Goal: Transaction & Acquisition: Purchase product/service

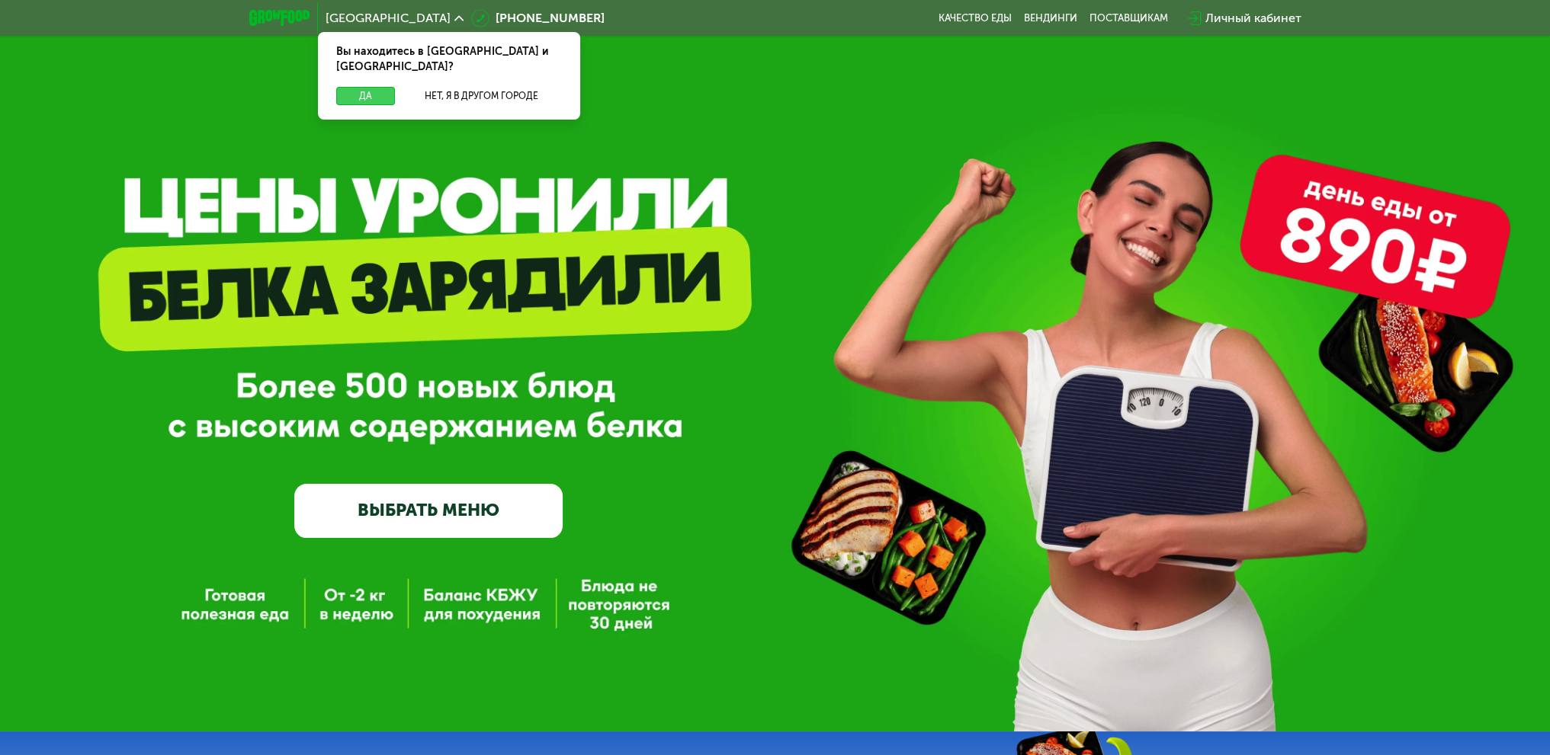
click at [386, 87] on button "Да" at bounding box center [365, 96] width 59 height 18
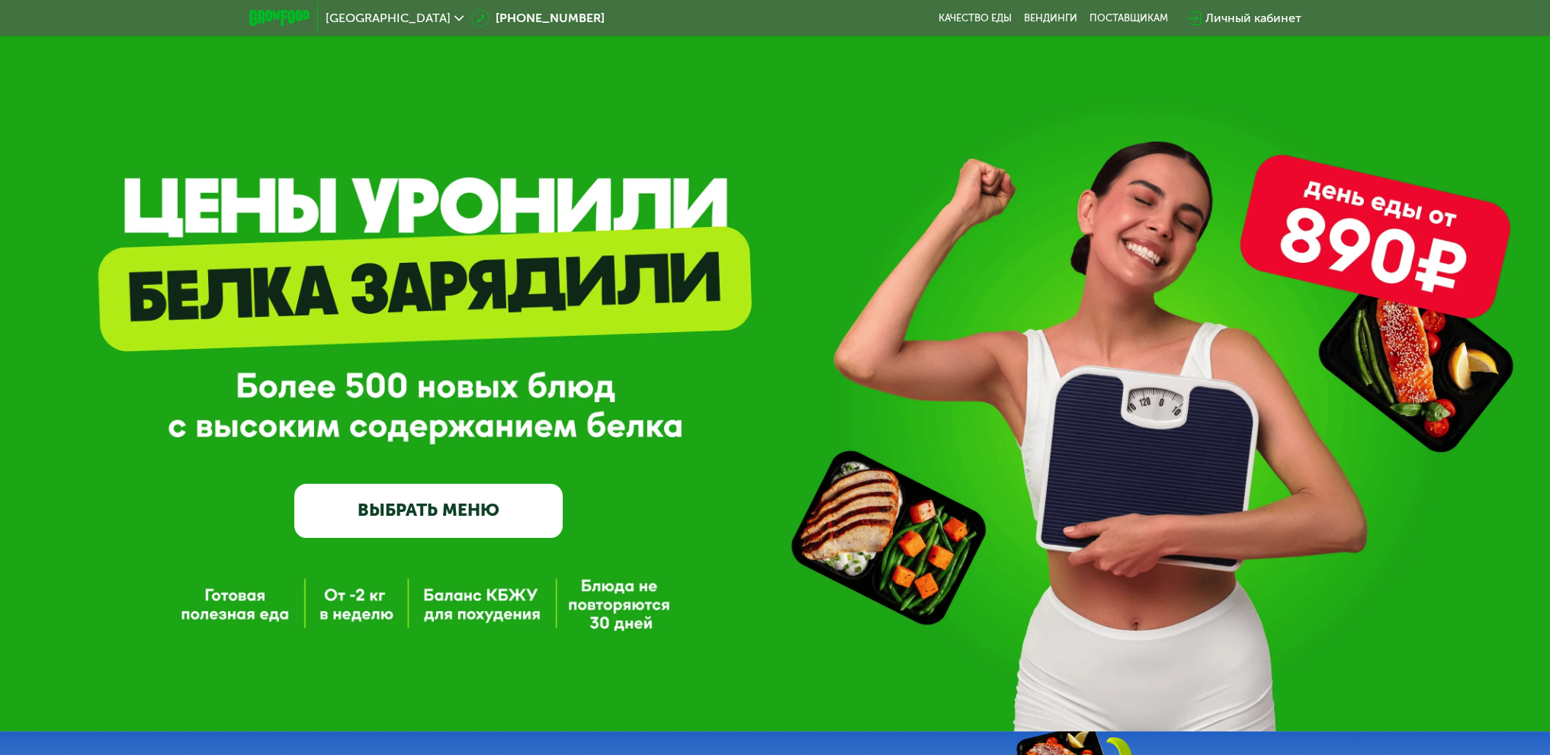
click at [280, 11] on img at bounding box center [279, 18] width 60 height 16
click at [276, 11] on img at bounding box center [279, 18] width 60 height 16
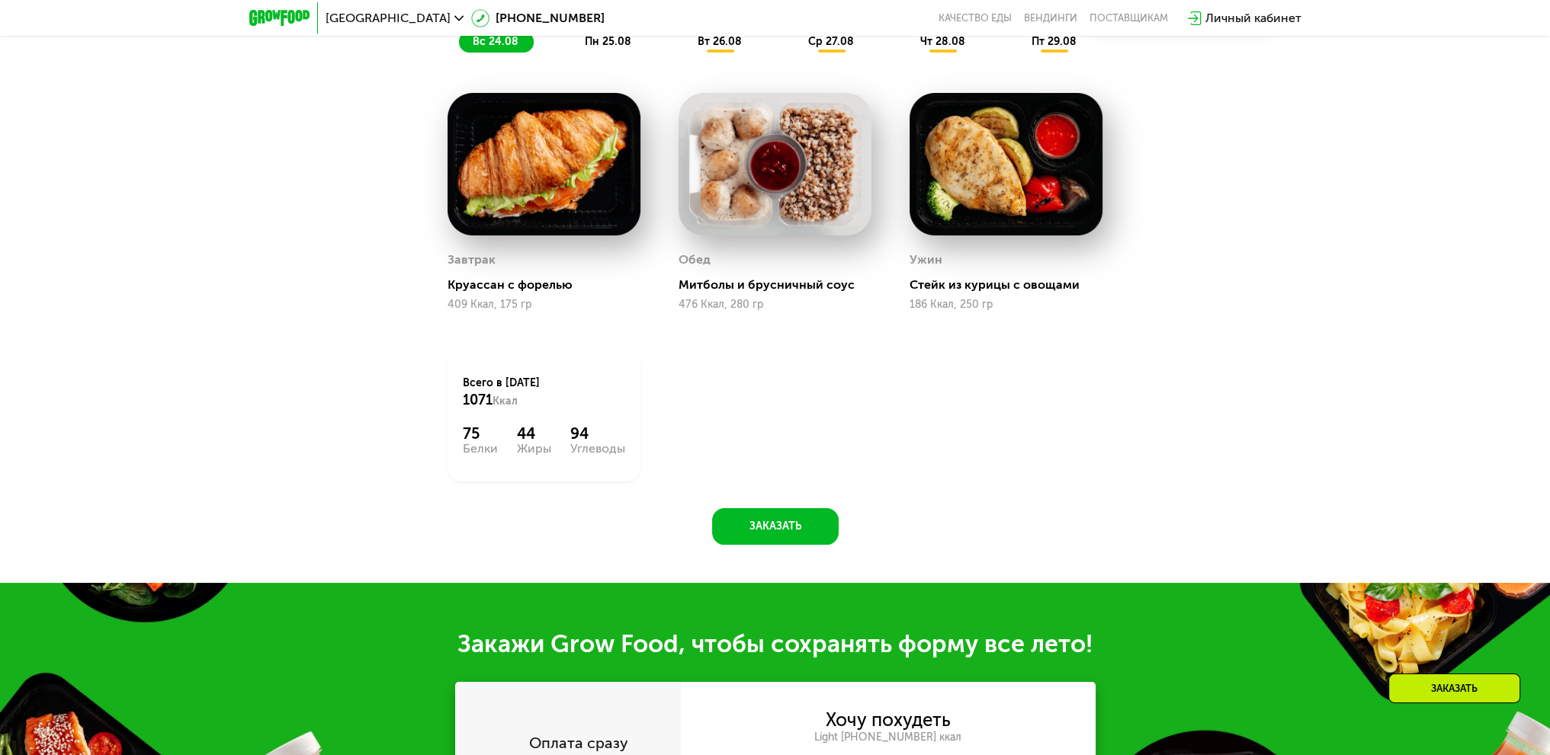
scroll to position [686, 0]
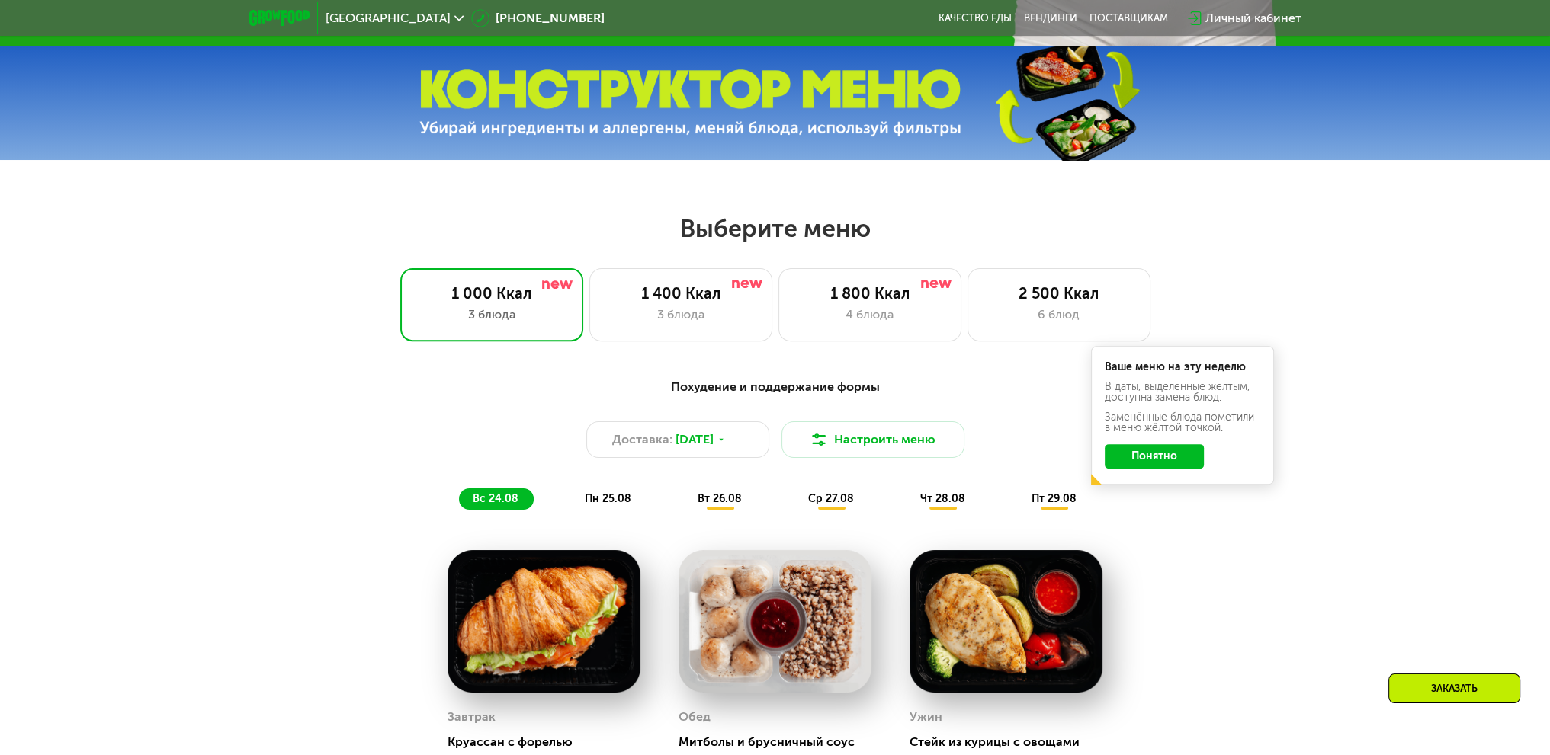
click at [1170, 465] on button "Понятно" at bounding box center [1153, 456] width 99 height 24
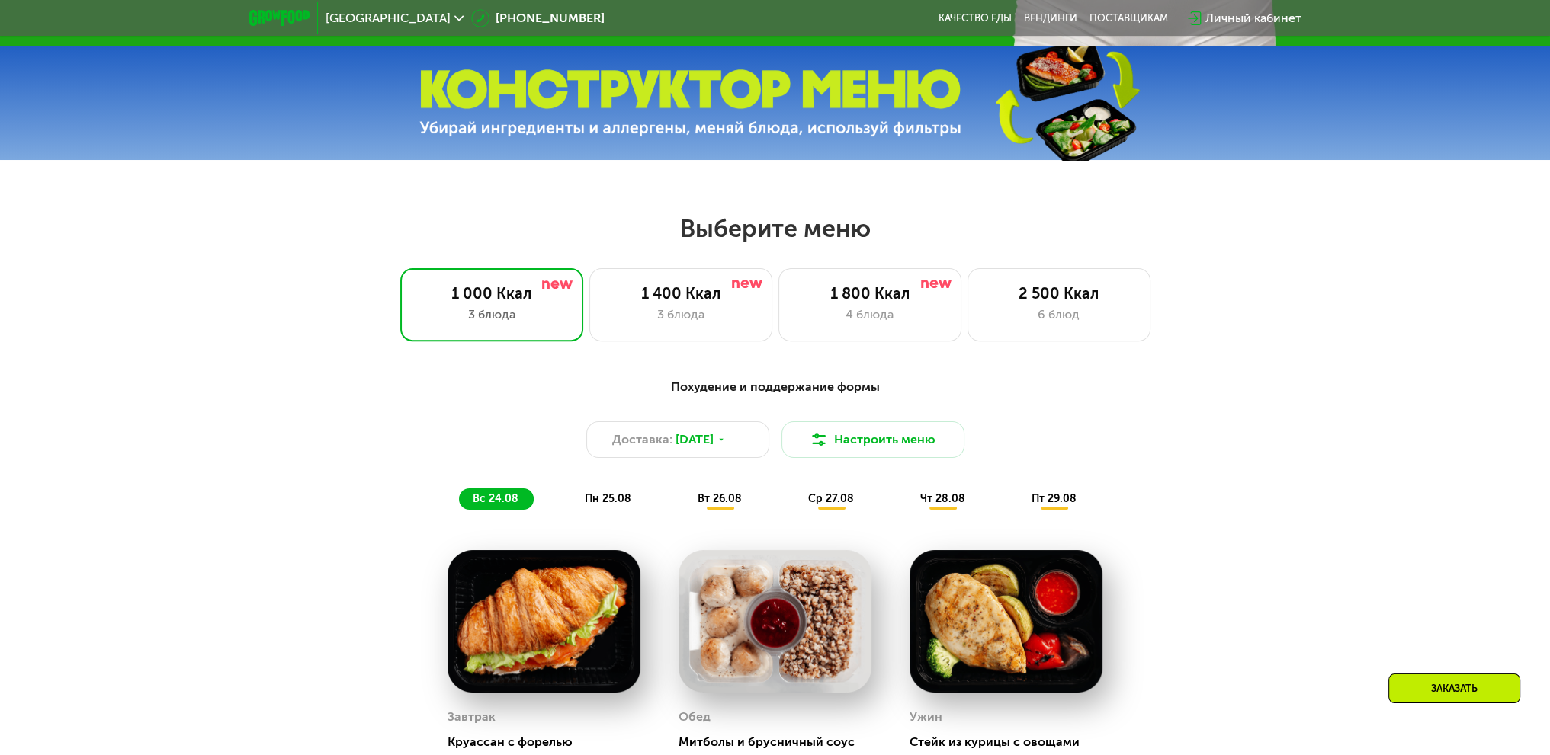
click at [1434, 687] on div "Заказать" at bounding box center [1454, 689] width 132 height 30
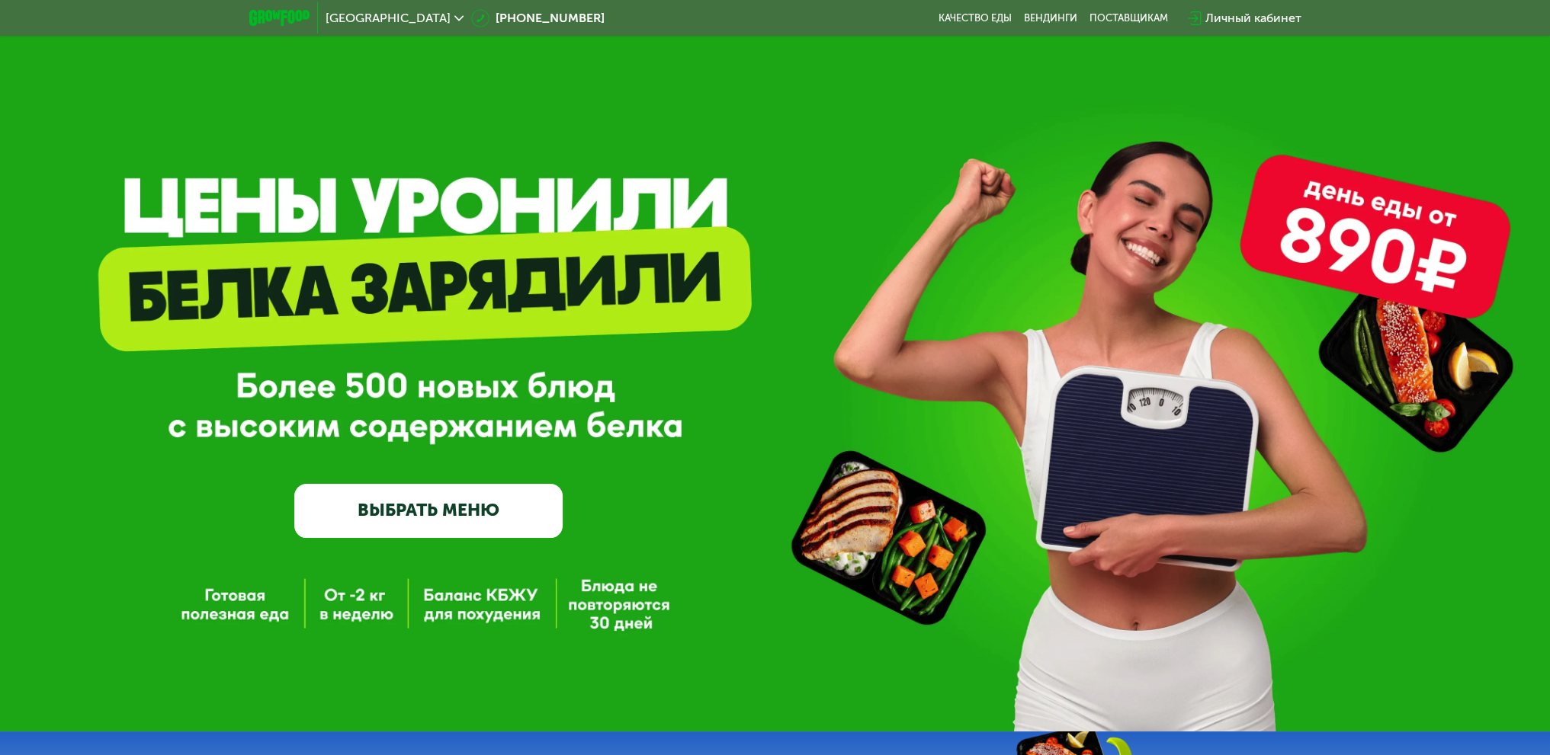
click at [463, 534] on link "ВЫБРАТЬ МЕНЮ" at bounding box center [428, 511] width 268 height 54
click at [482, 511] on link "ВЫБРАТЬ МЕНЮ" at bounding box center [428, 511] width 268 height 54
click at [482, 508] on link "ВЫБРАТЬ МЕНЮ" at bounding box center [428, 511] width 268 height 54
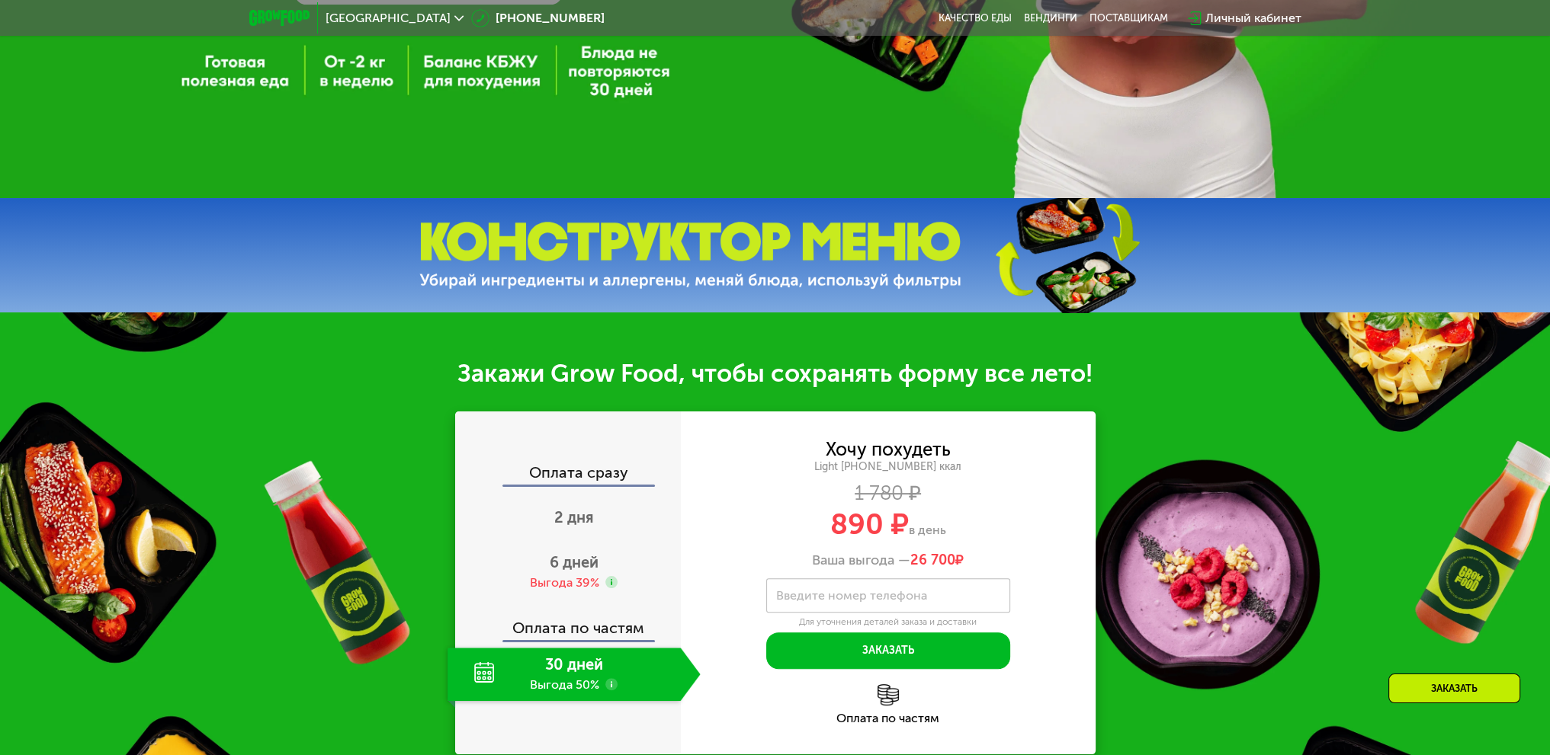
scroll to position [762, 0]
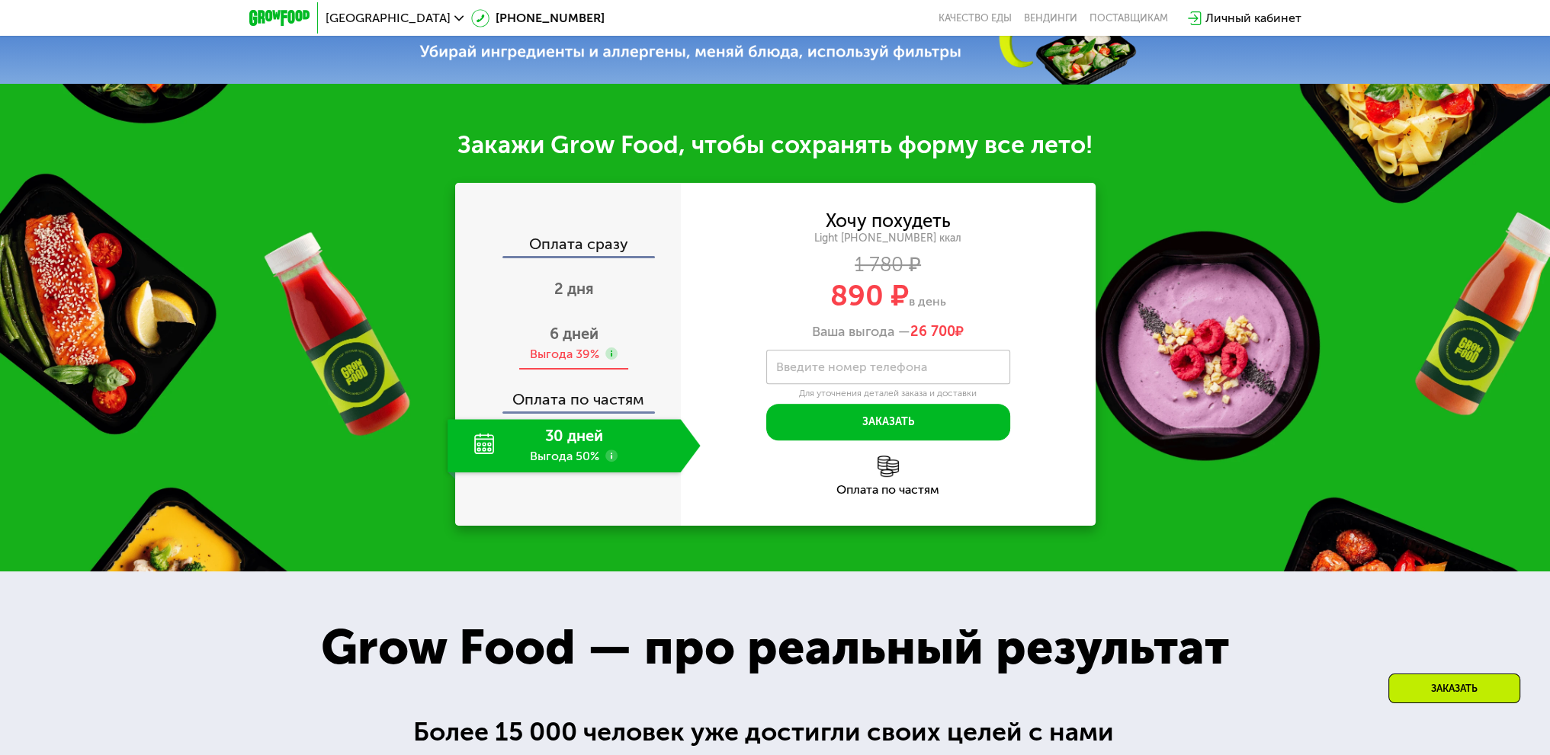
click at [581, 343] on span "6 дней" at bounding box center [574, 334] width 49 height 18
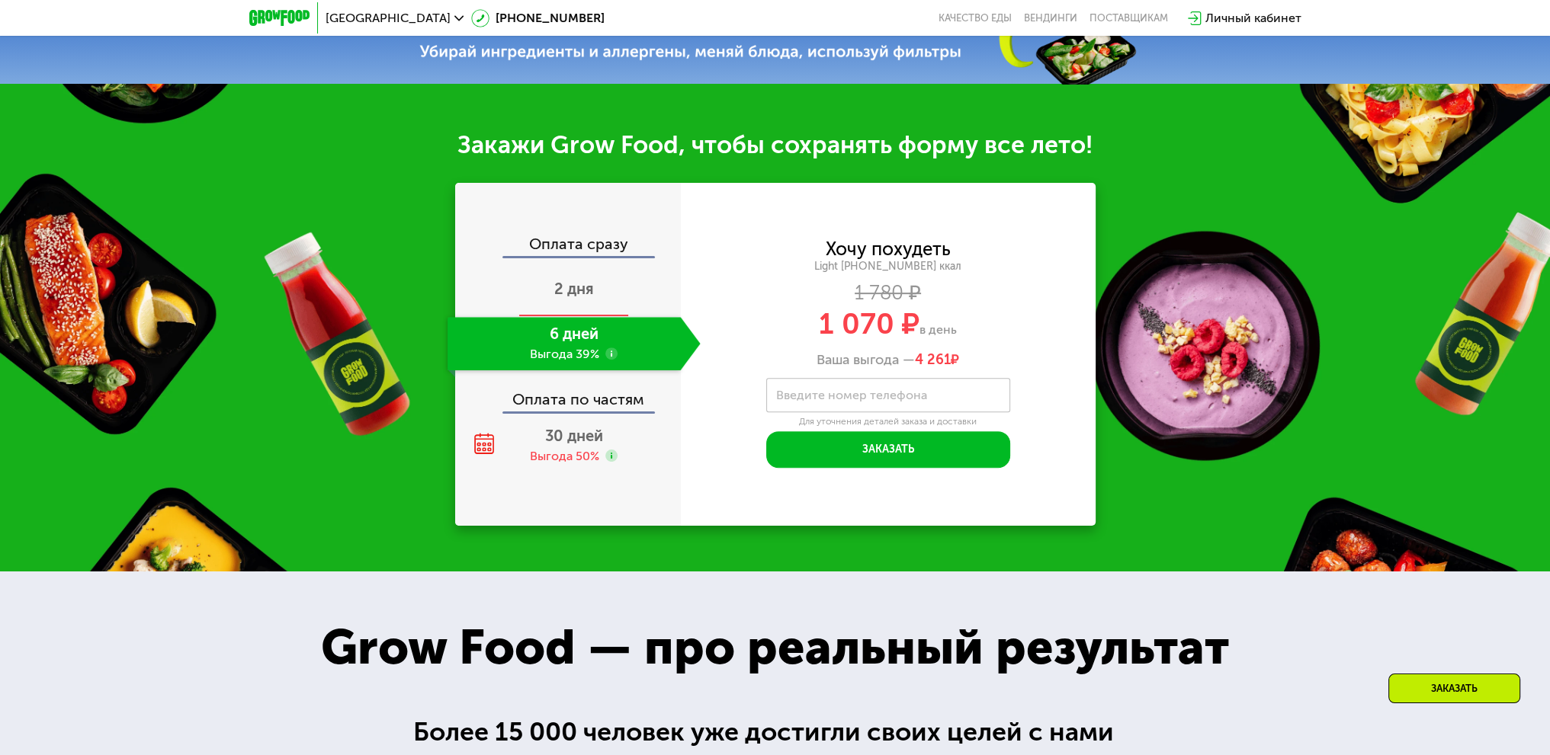
click at [586, 298] on span "2 дня" at bounding box center [574, 289] width 40 height 18
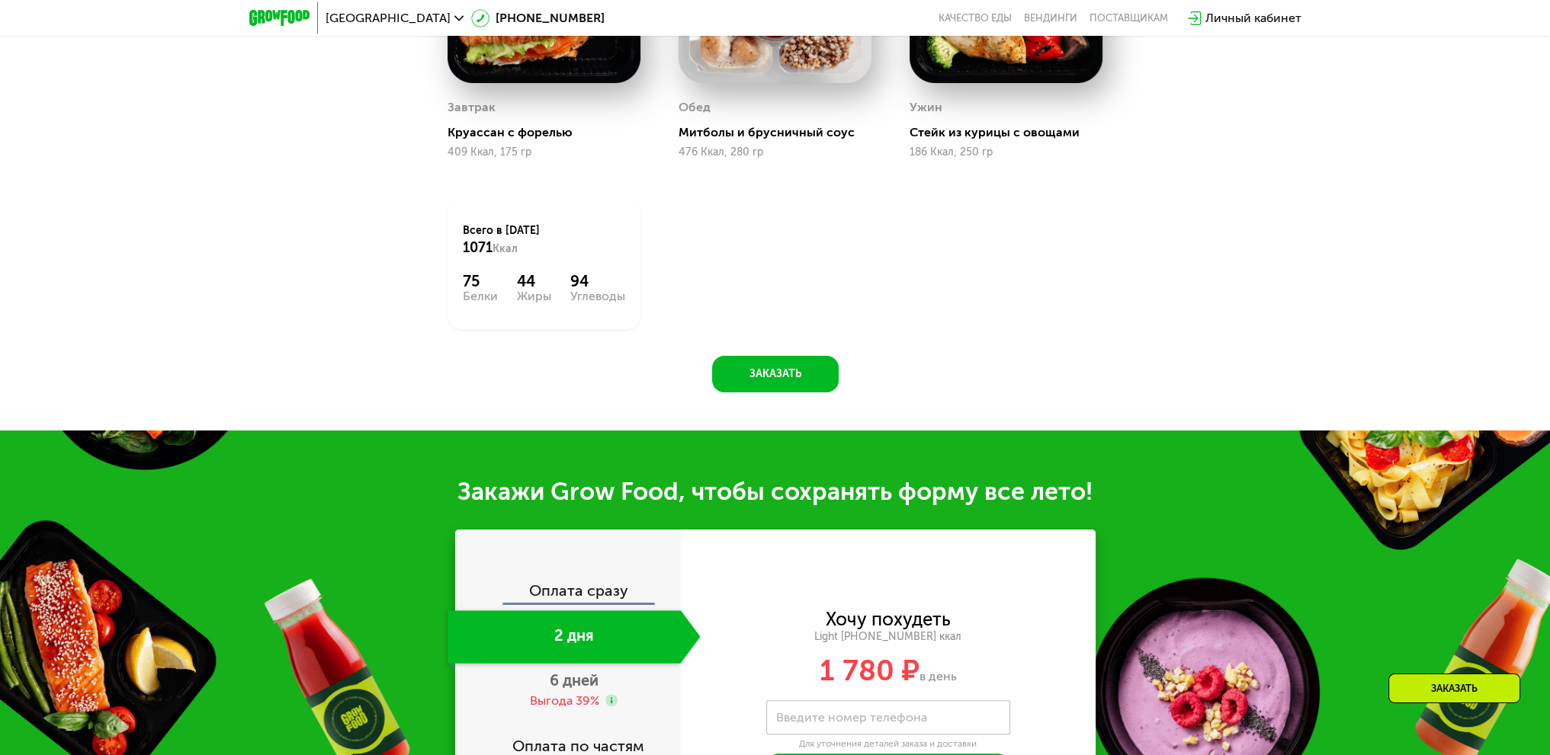
scroll to position [1220, 0]
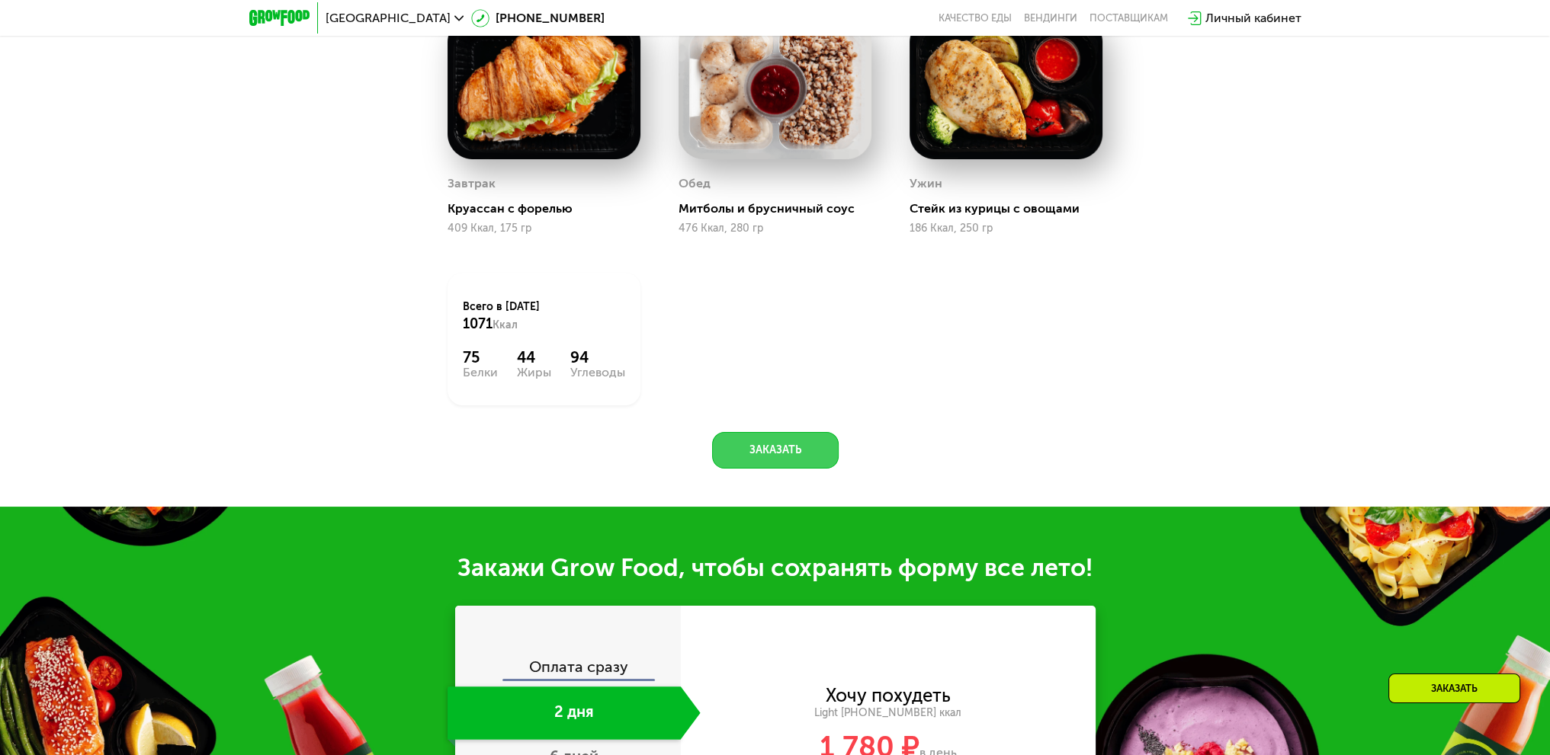
click at [744, 454] on button "Заказать" at bounding box center [775, 450] width 127 height 37
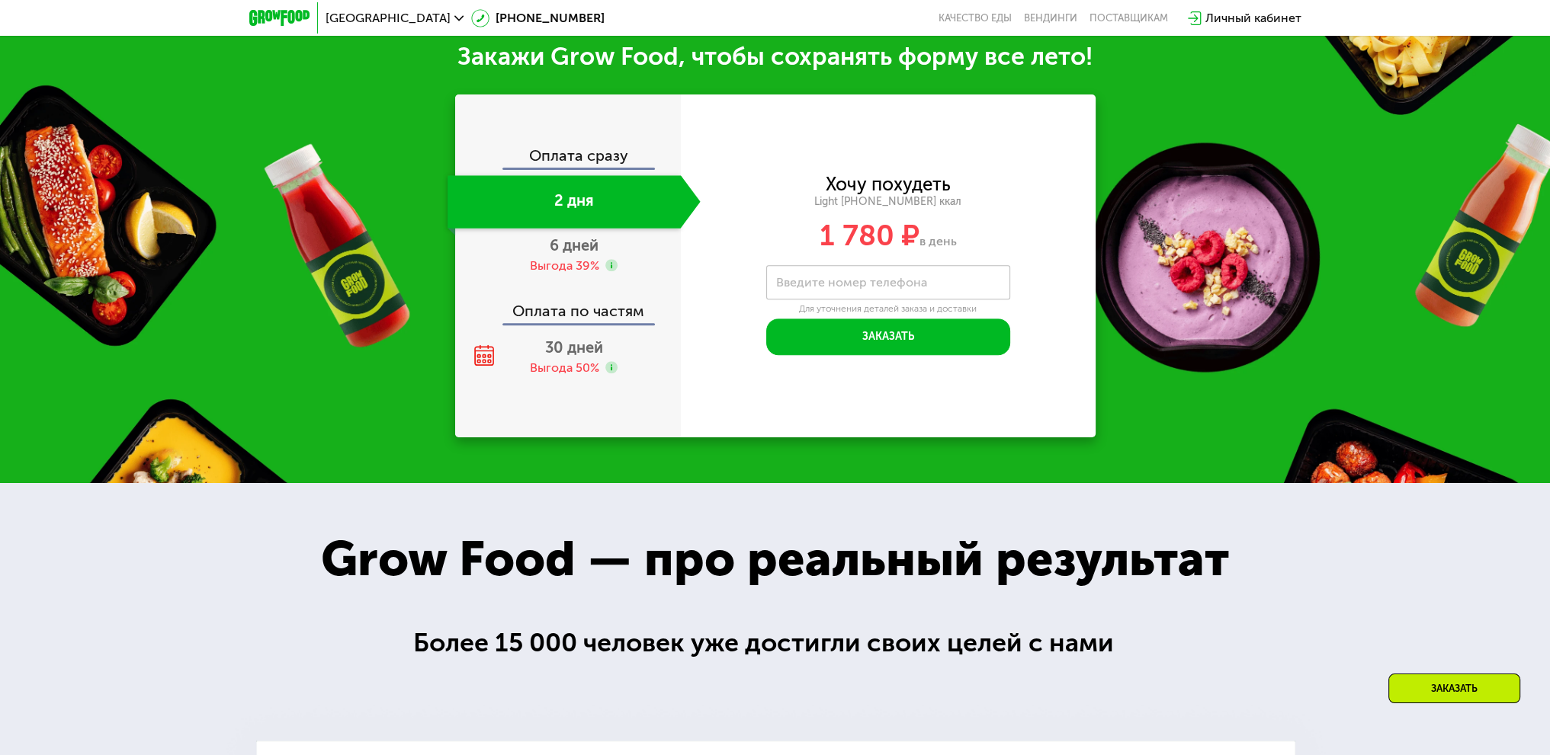
click at [264, 20] on img at bounding box center [279, 18] width 60 height 16
click at [599, 357] on span "30 дней" at bounding box center [574, 347] width 58 height 18
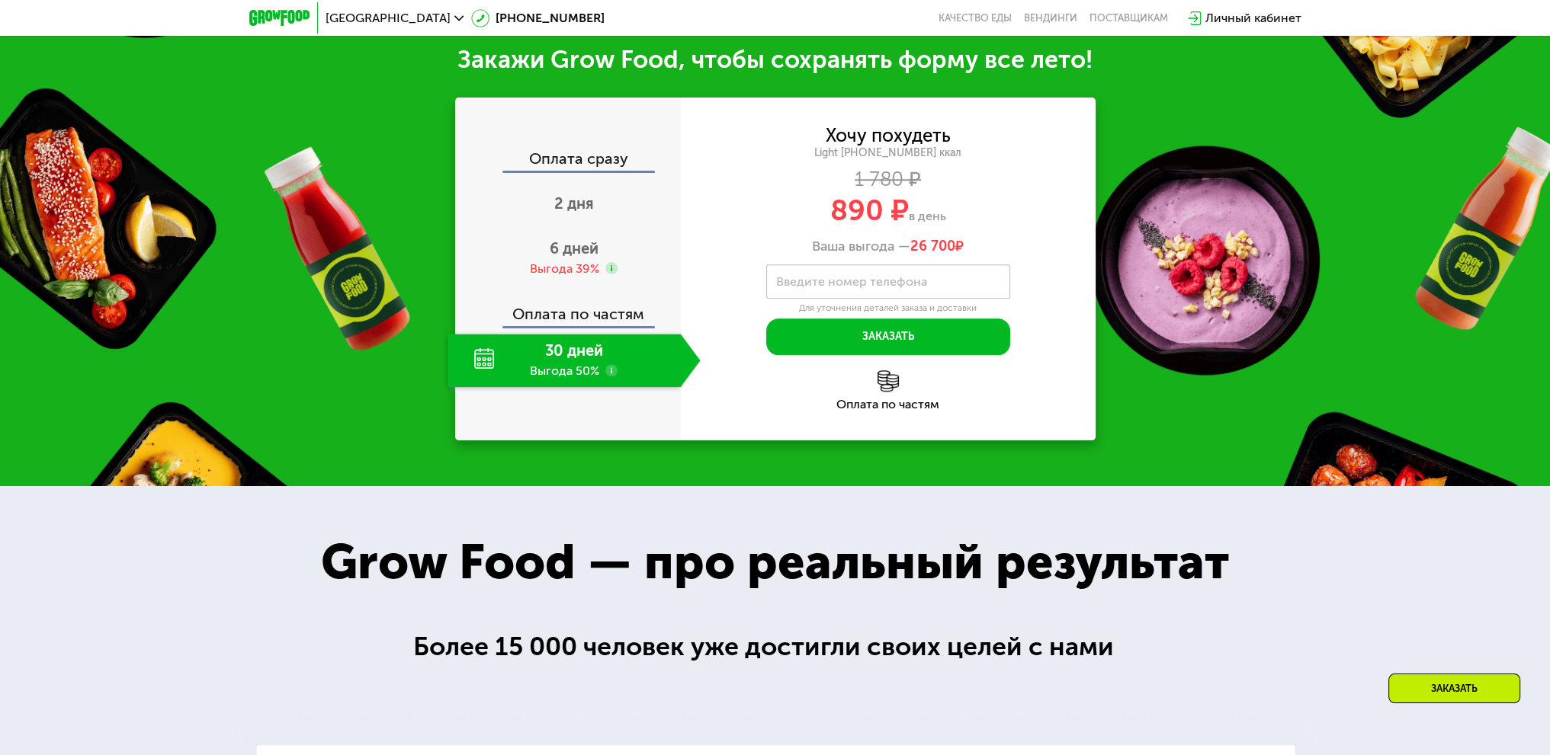
scroll to position [1731, 0]
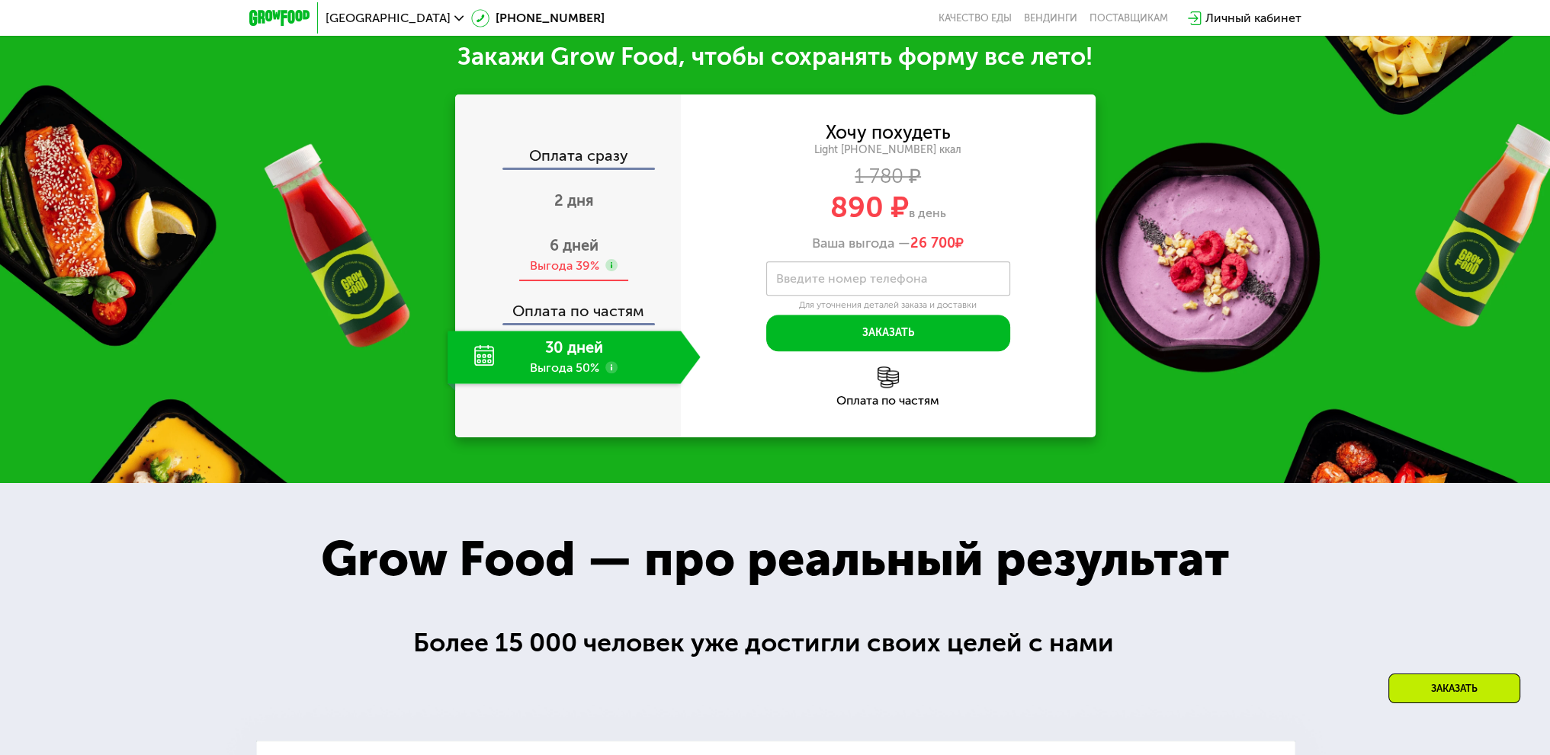
click at [582, 255] on span "6 дней" at bounding box center [574, 245] width 49 height 18
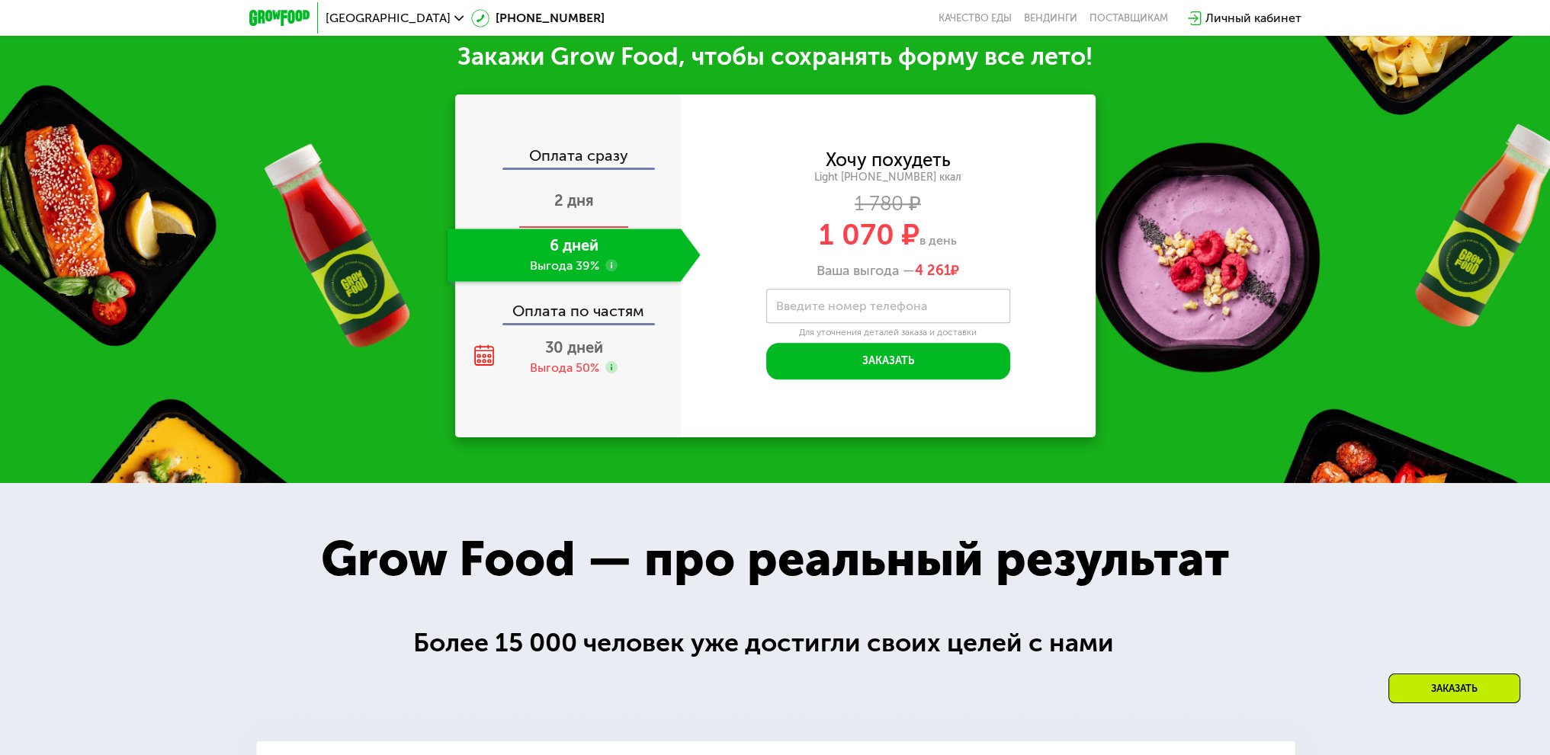
click at [570, 200] on span "2 дня" at bounding box center [574, 200] width 40 height 18
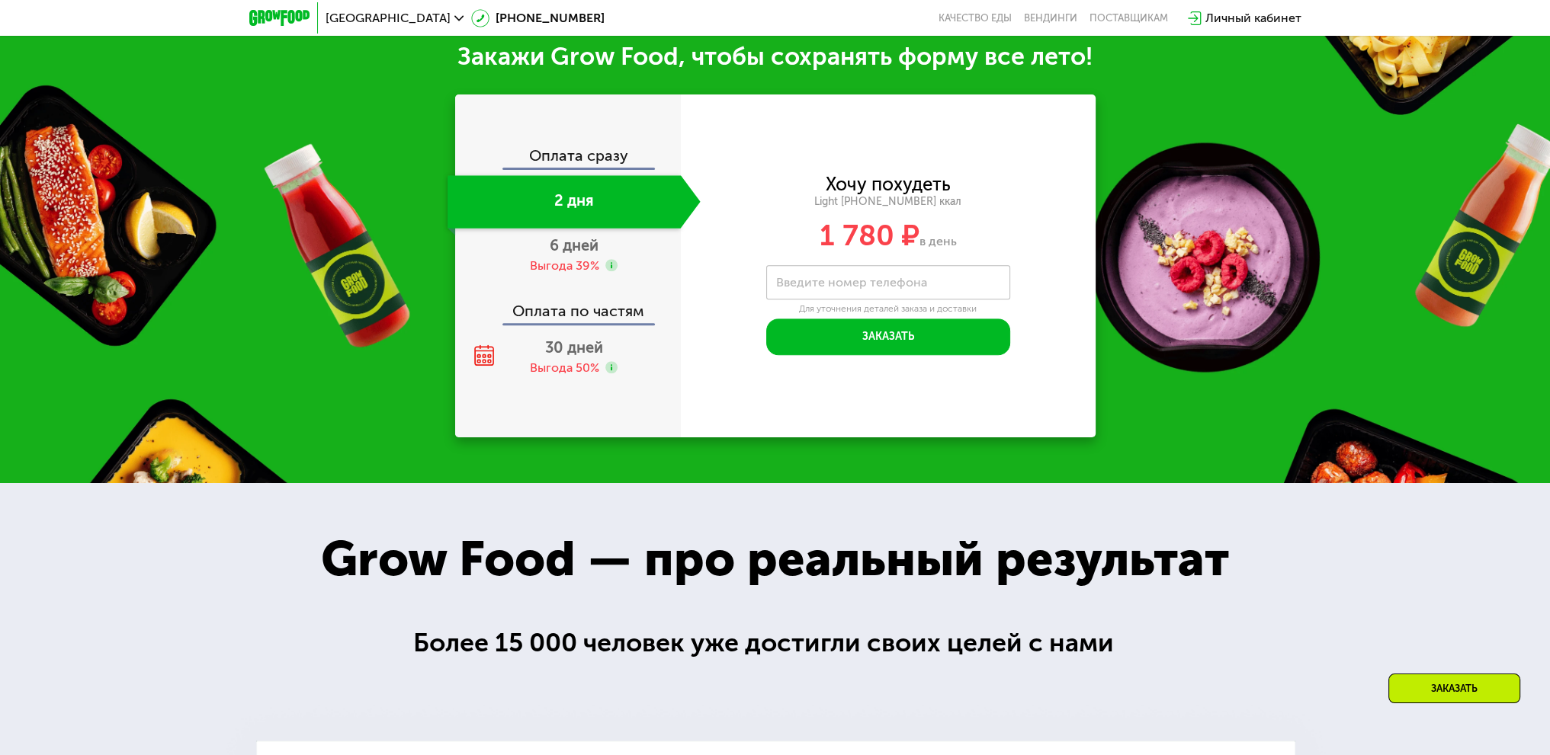
click at [591, 332] on div "Оплата сразу 2 дня 6 дней Выгода 39% Оплата по частям 30 дней Выгода 50%" at bounding box center [568, 266] width 226 height 236
click at [583, 356] on span "30 дней" at bounding box center [574, 347] width 58 height 18
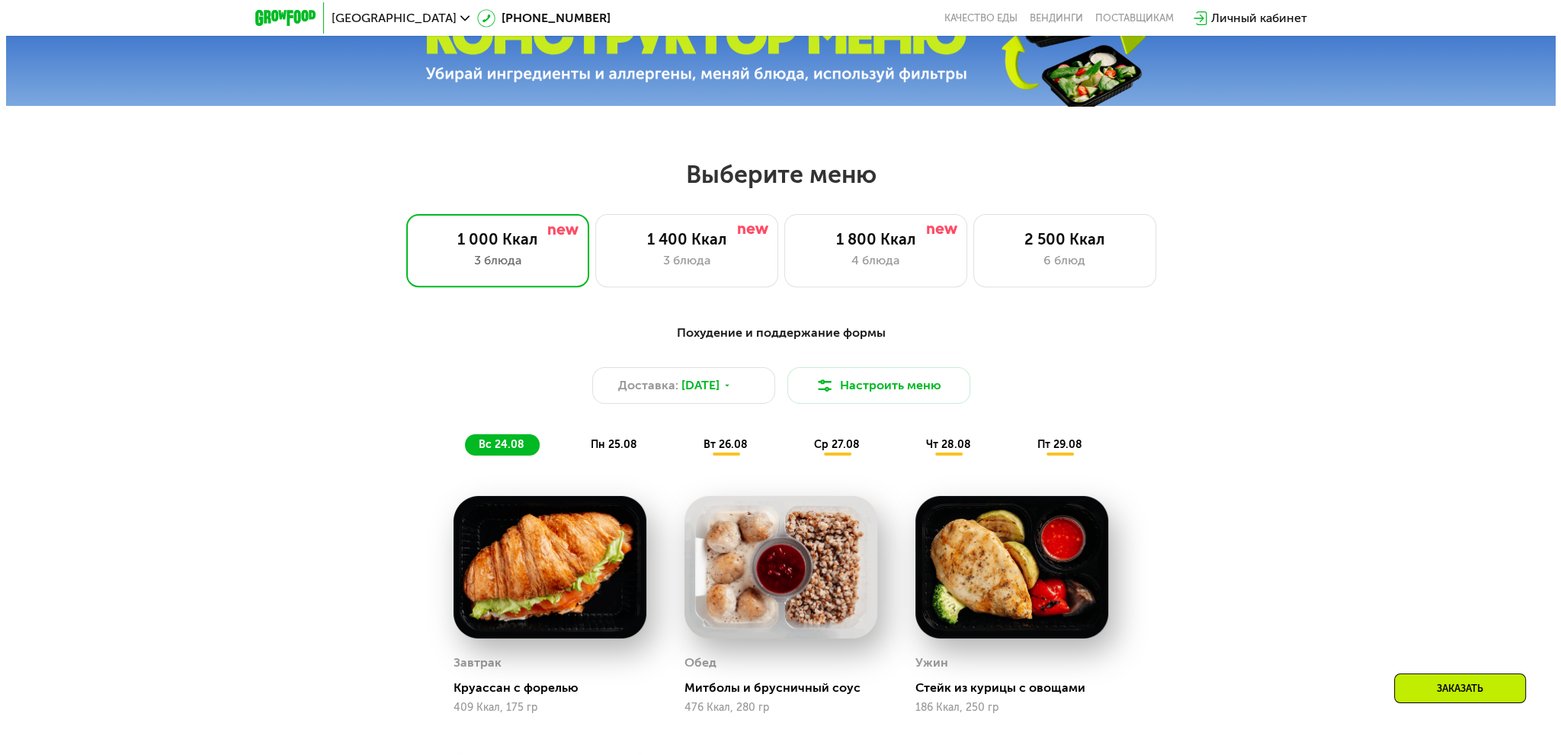
scroll to position [816, 0]
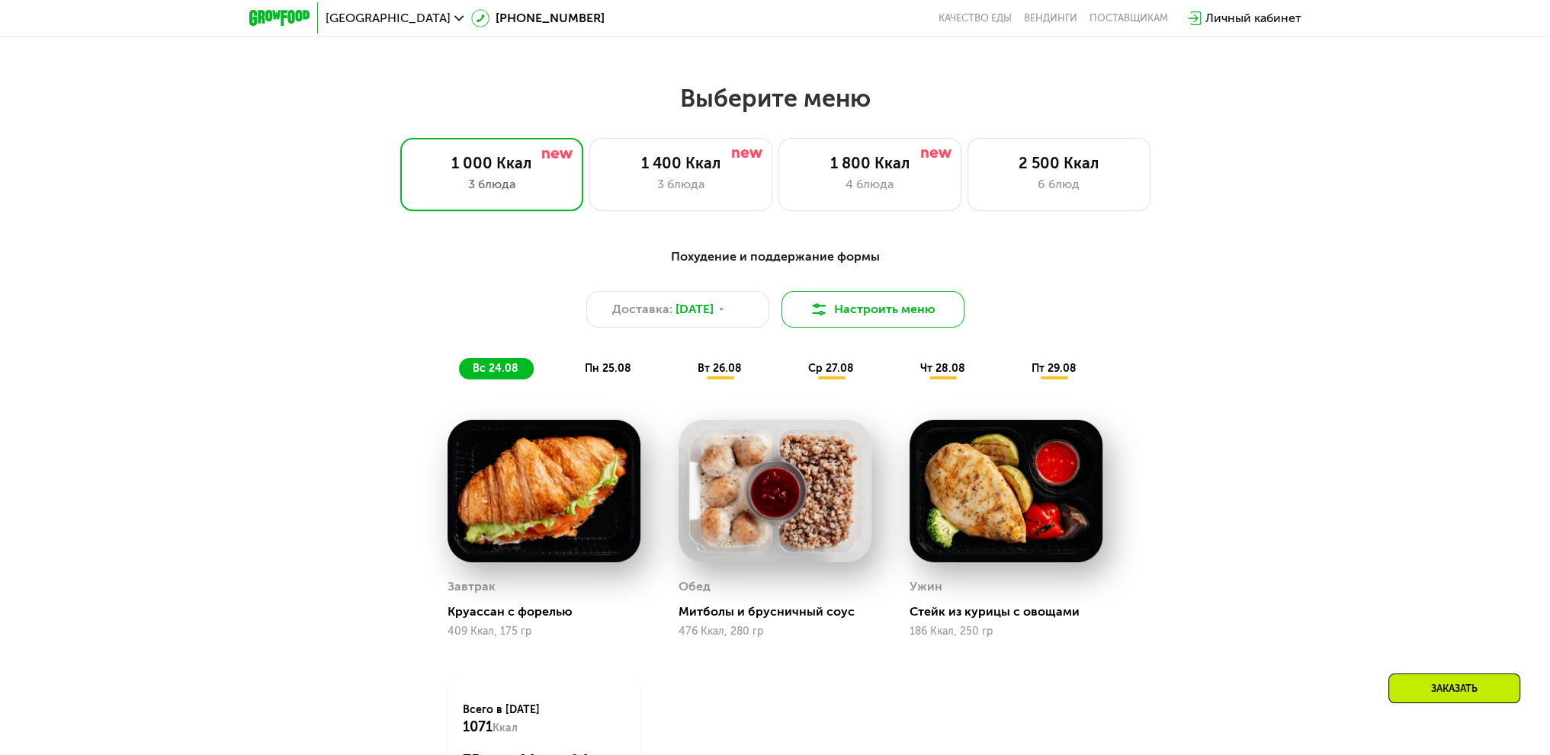
click at [854, 301] on button "Настроить меню" at bounding box center [872, 309] width 183 height 37
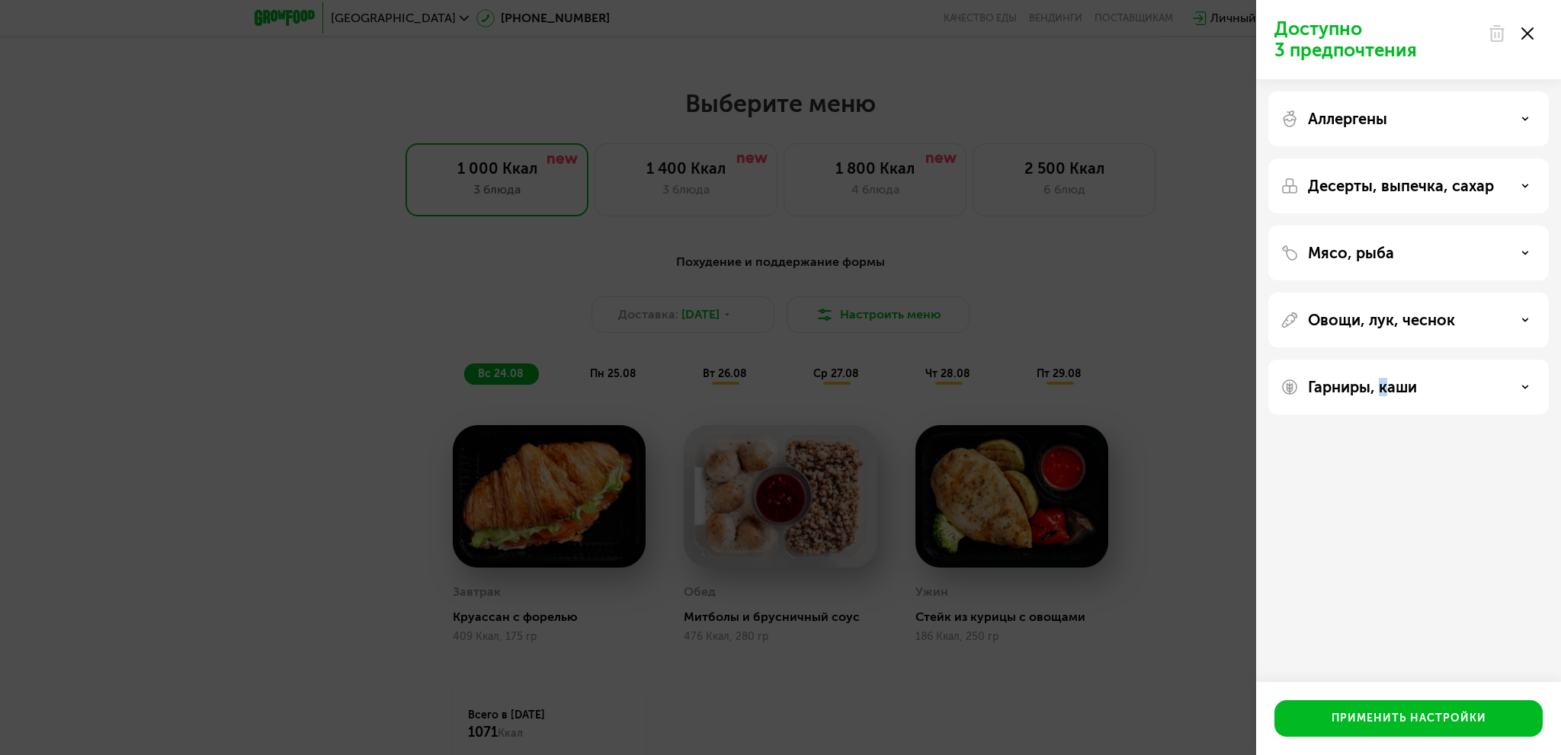
click at [1383, 397] on div "Гарниры, каши" at bounding box center [1408, 387] width 280 height 55
click at [1485, 396] on div "Гарниры, каши" at bounding box center [1409, 387] width 256 height 18
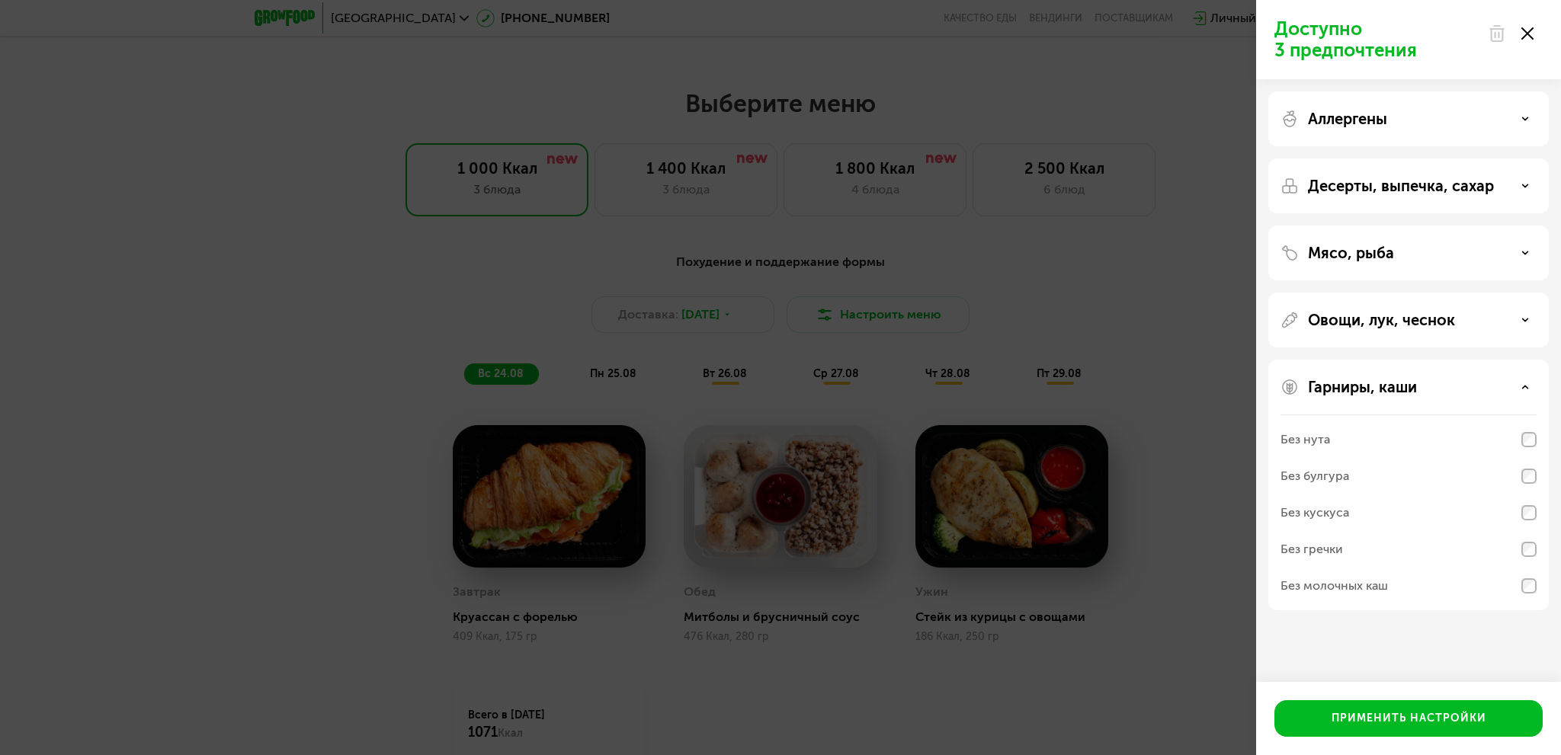
click at [1457, 458] on div "Без нута" at bounding box center [1409, 476] width 256 height 37
click at [1432, 495] on div "Без булгура" at bounding box center [1409, 513] width 256 height 37
click at [1441, 531] on div "Без кускуса" at bounding box center [1409, 549] width 256 height 37
click at [1391, 568] on div "Без гречки" at bounding box center [1409, 586] width 256 height 37
click at [1373, 586] on div "Без молочных каш" at bounding box center [1334, 586] width 107 height 18
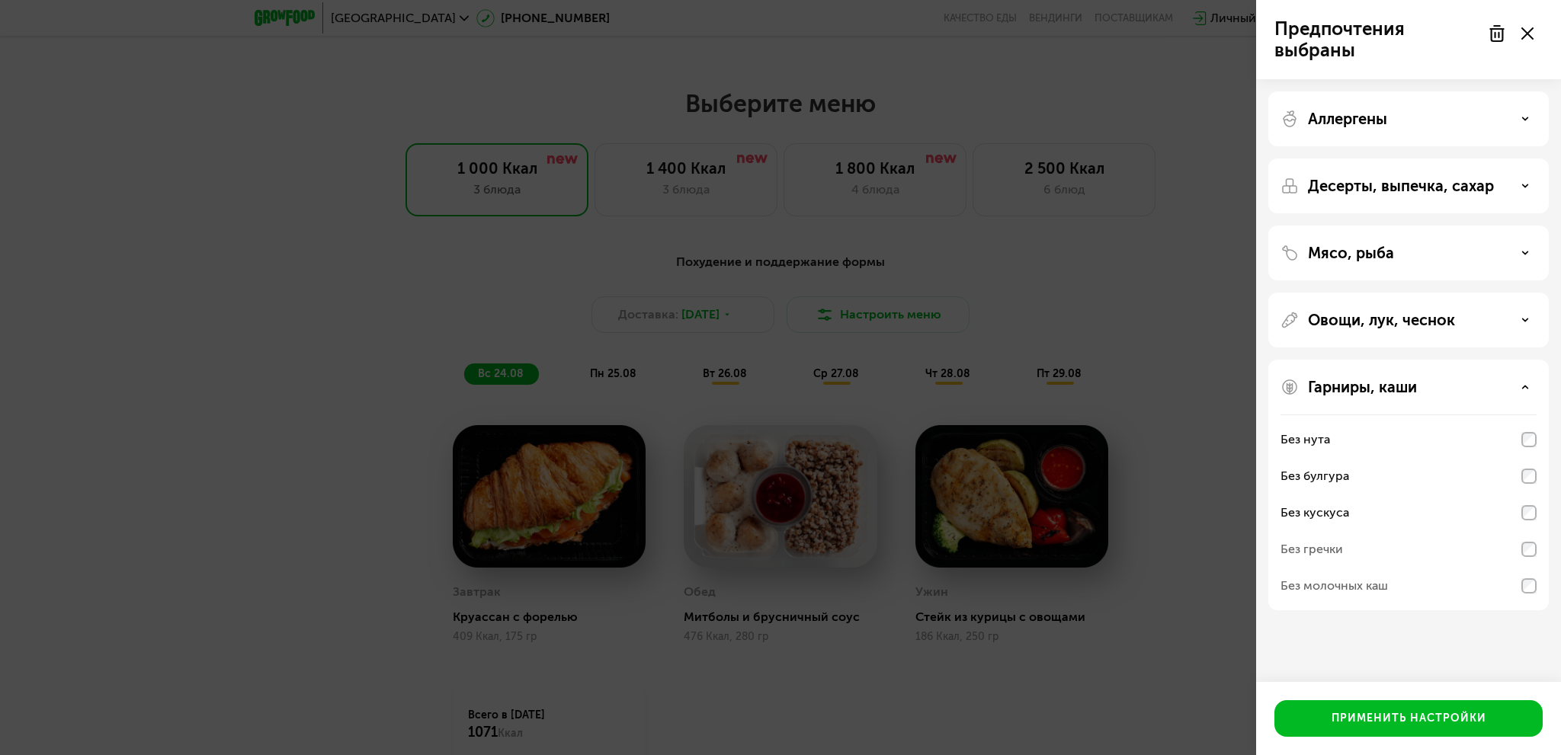
click at [1322, 548] on div "Без гречки" at bounding box center [1312, 549] width 63 height 18
click at [1143, 382] on div "Доступно 1 предпочтение Аллергены Десерты, выпечка, сахар Мясо, рыба Овощи, лук…" at bounding box center [780, 377] width 1561 height 755
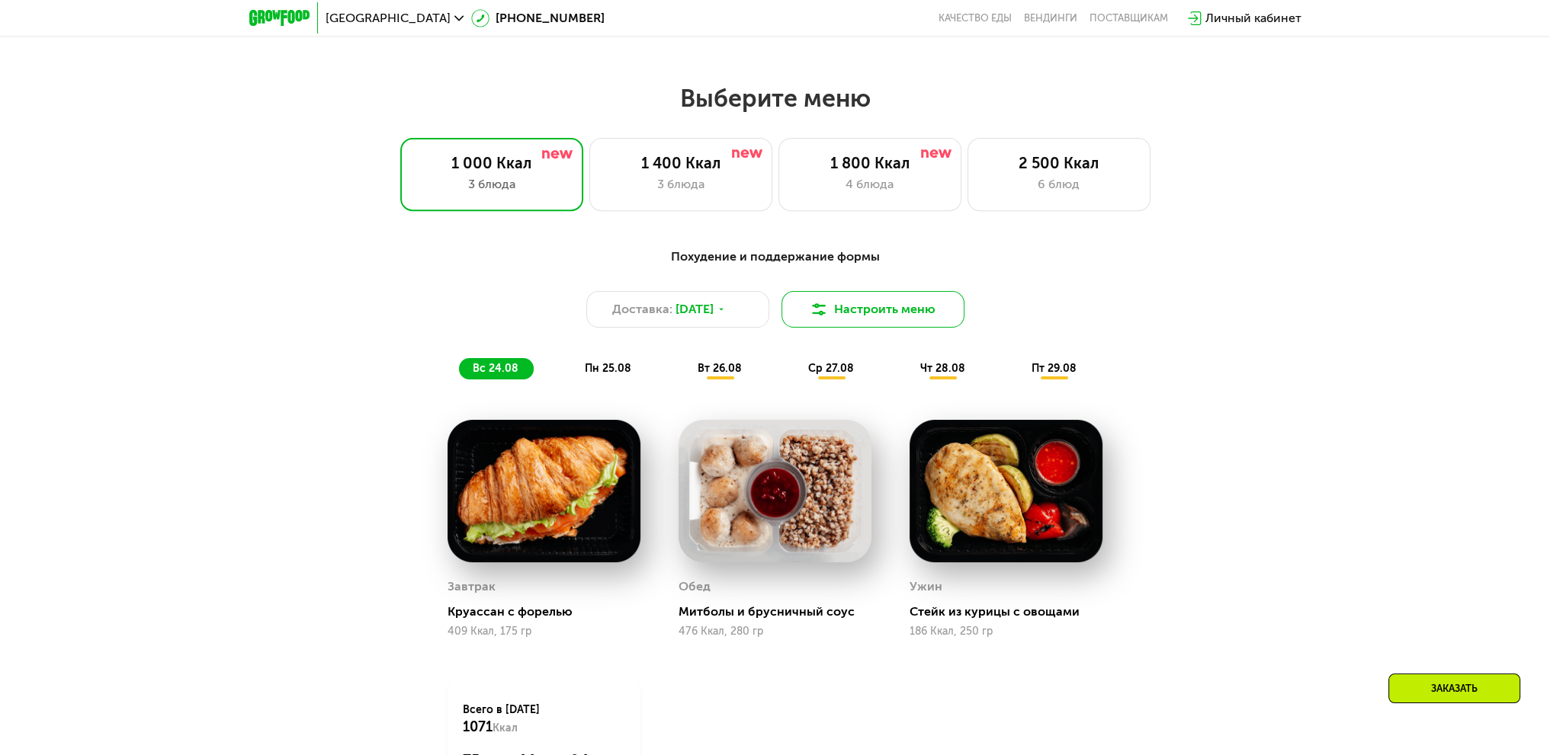
click at [887, 317] on button "Настроить меню" at bounding box center [872, 309] width 183 height 37
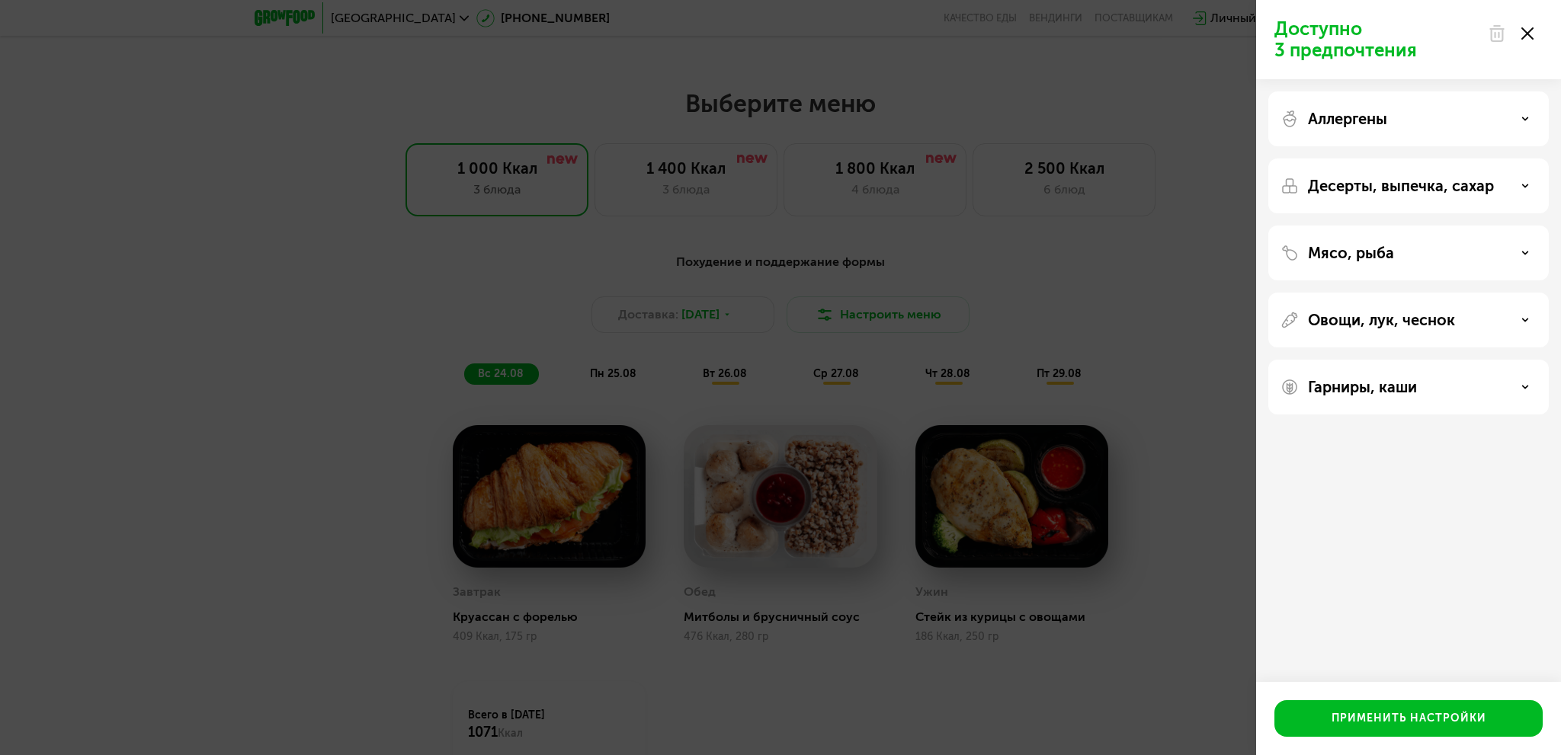
click at [1433, 394] on div "Гарниры, каши" at bounding box center [1409, 387] width 256 height 18
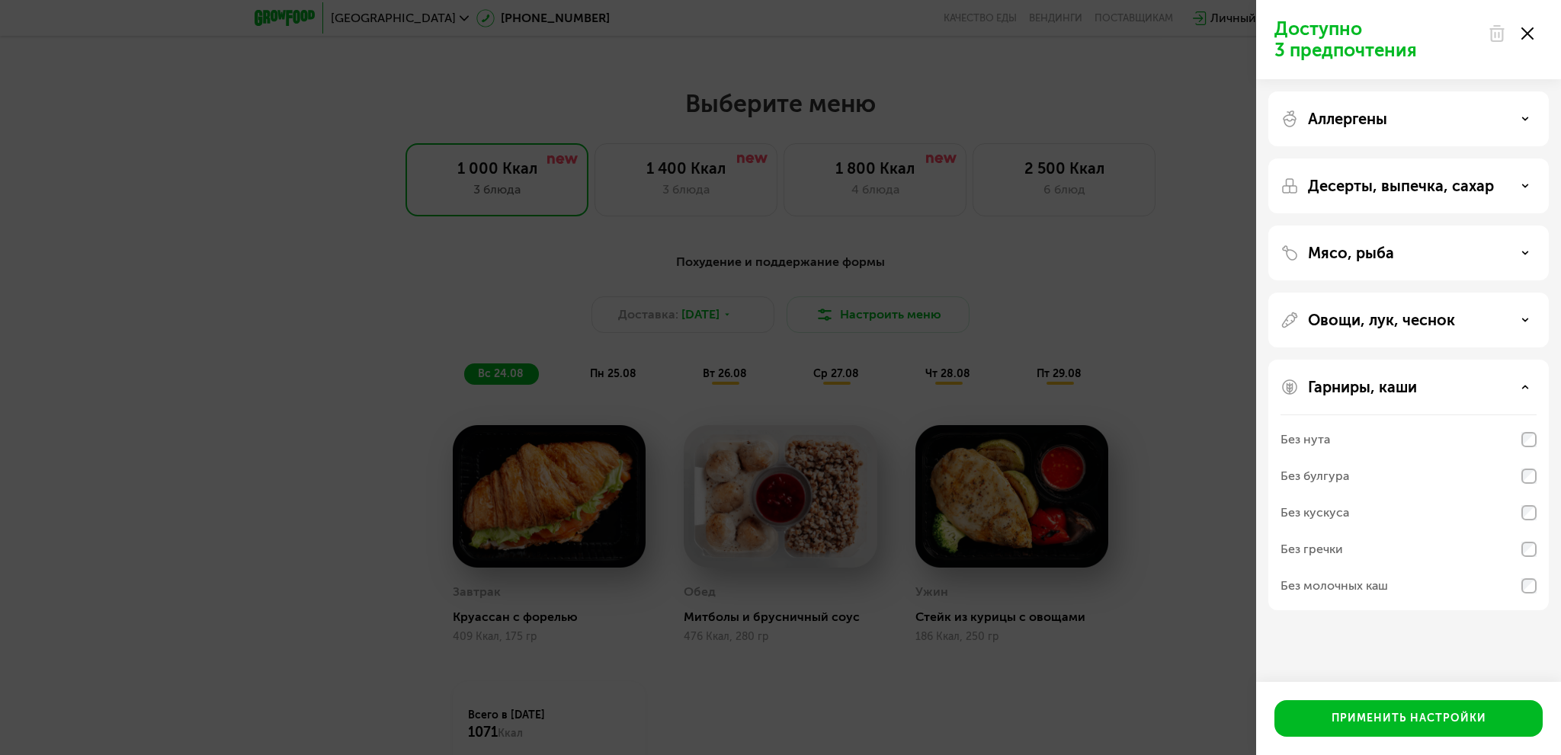
click at [1448, 383] on div "Гарниры, каши" at bounding box center [1409, 387] width 256 height 18
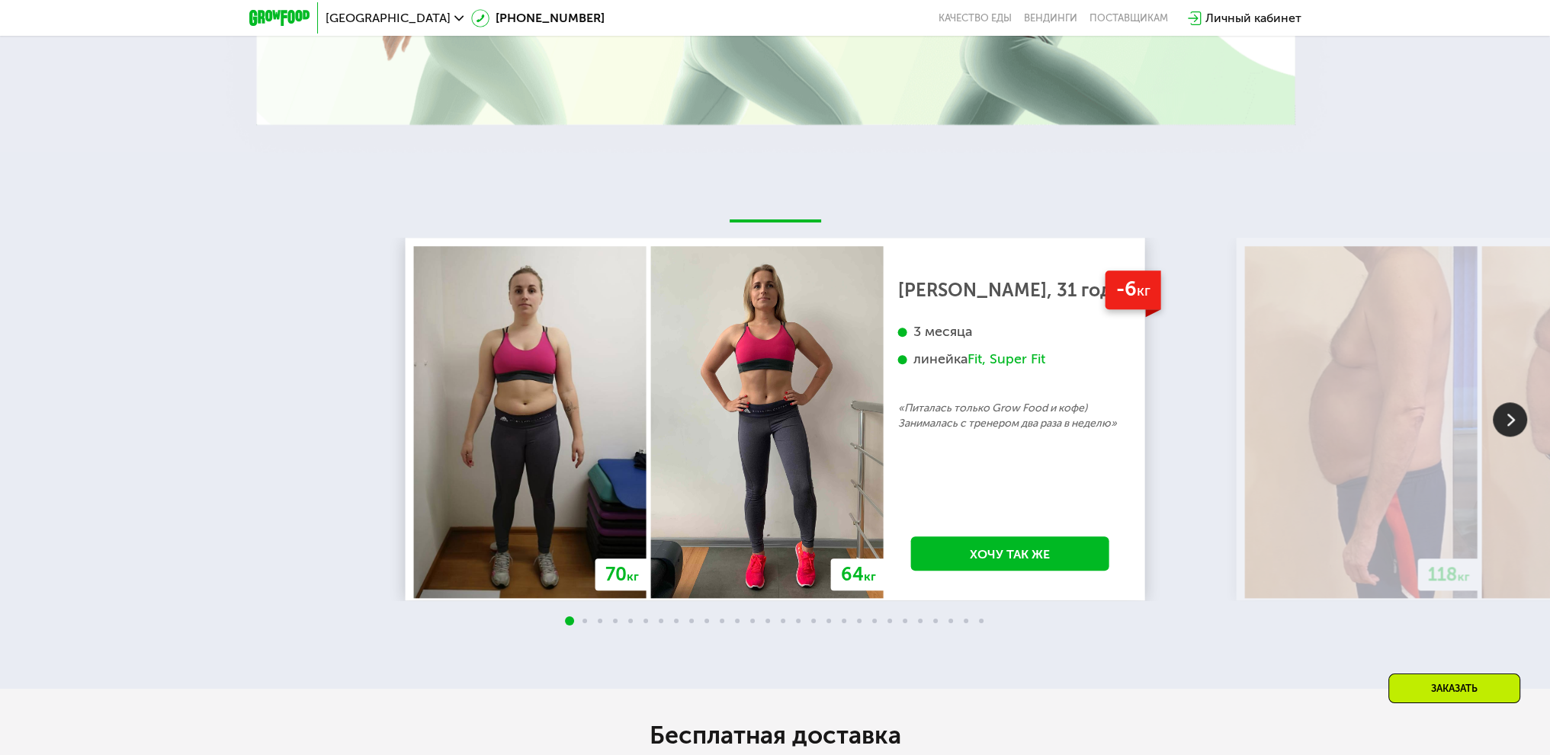
scroll to position [2058, 0]
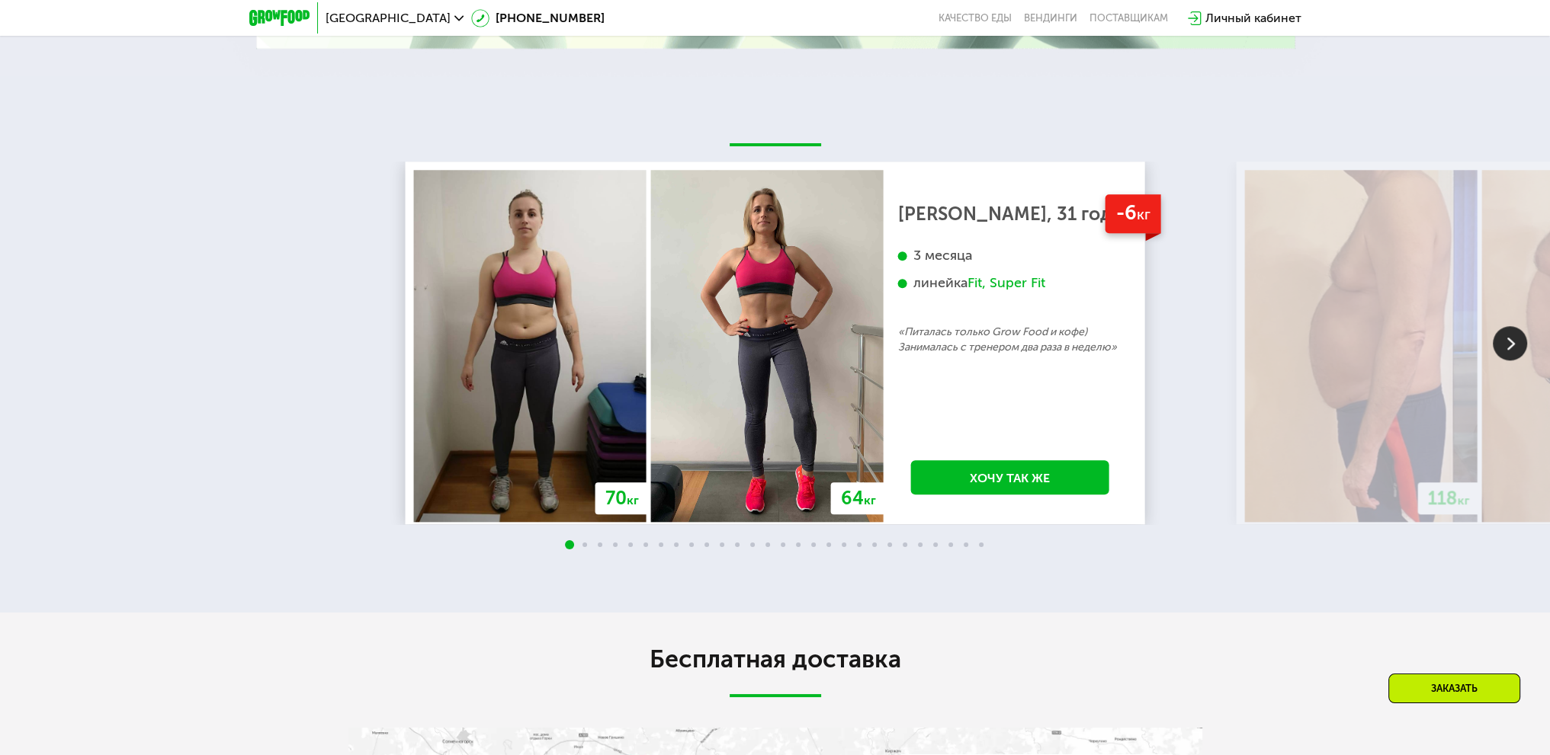
click at [1506, 359] on img at bounding box center [1509, 343] width 34 height 34
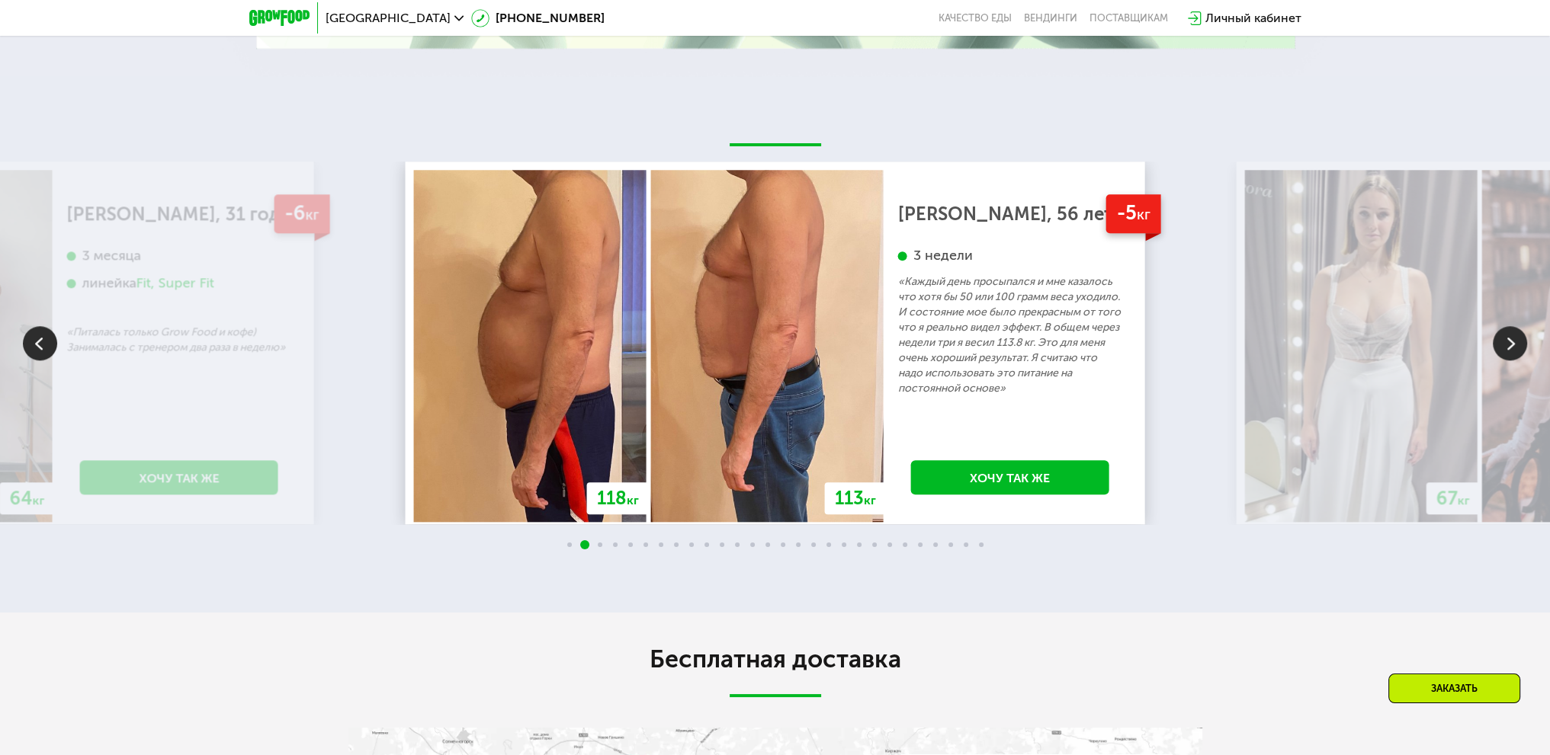
click at [1508, 350] on img at bounding box center [1509, 343] width 34 height 34
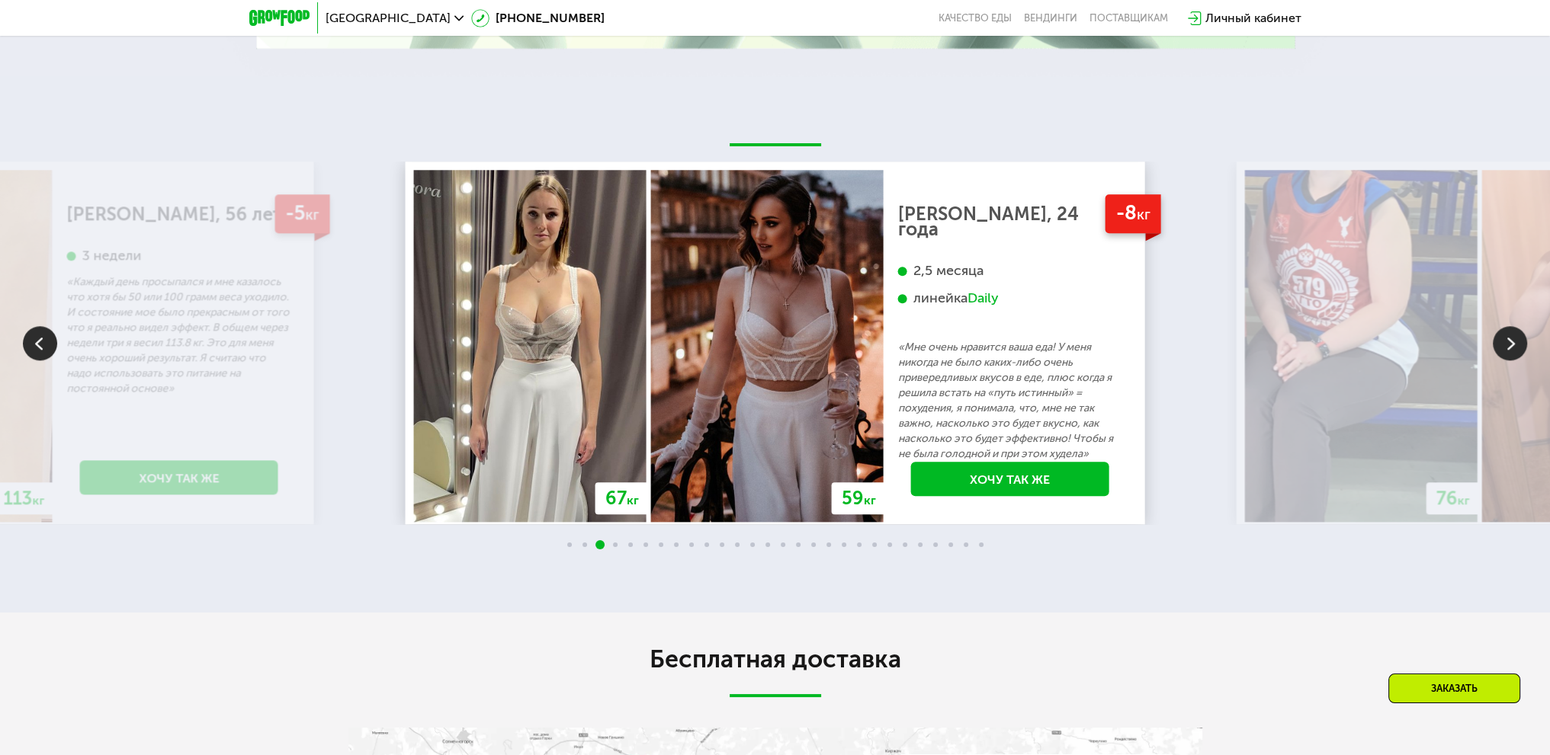
click at [1504, 350] on img at bounding box center [1509, 343] width 34 height 34
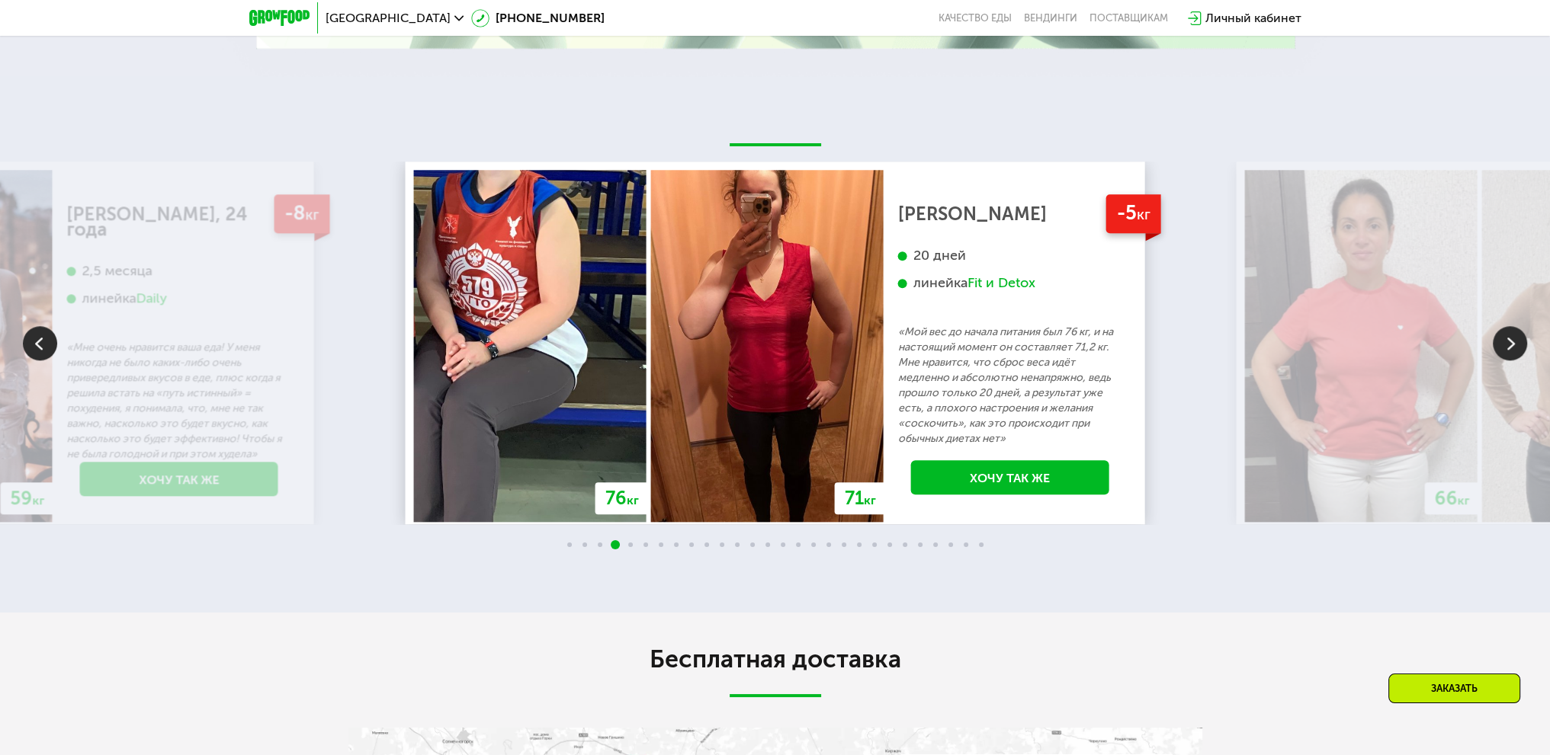
click at [1505, 347] on img at bounding box center [1509, 343] width 34 height 34
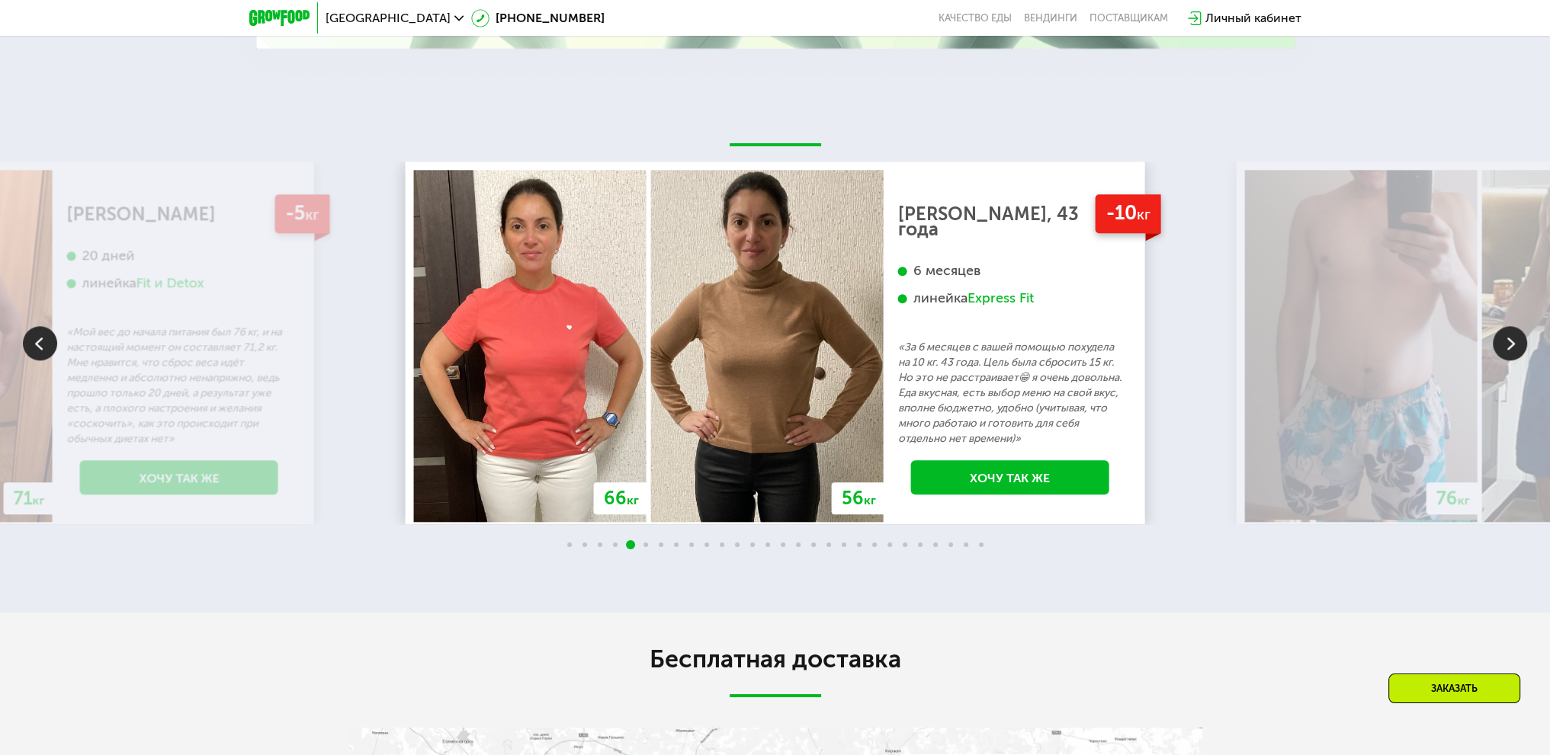
click at [1505, 347] on img at bounding box center [1509, 343] width 34 height 34
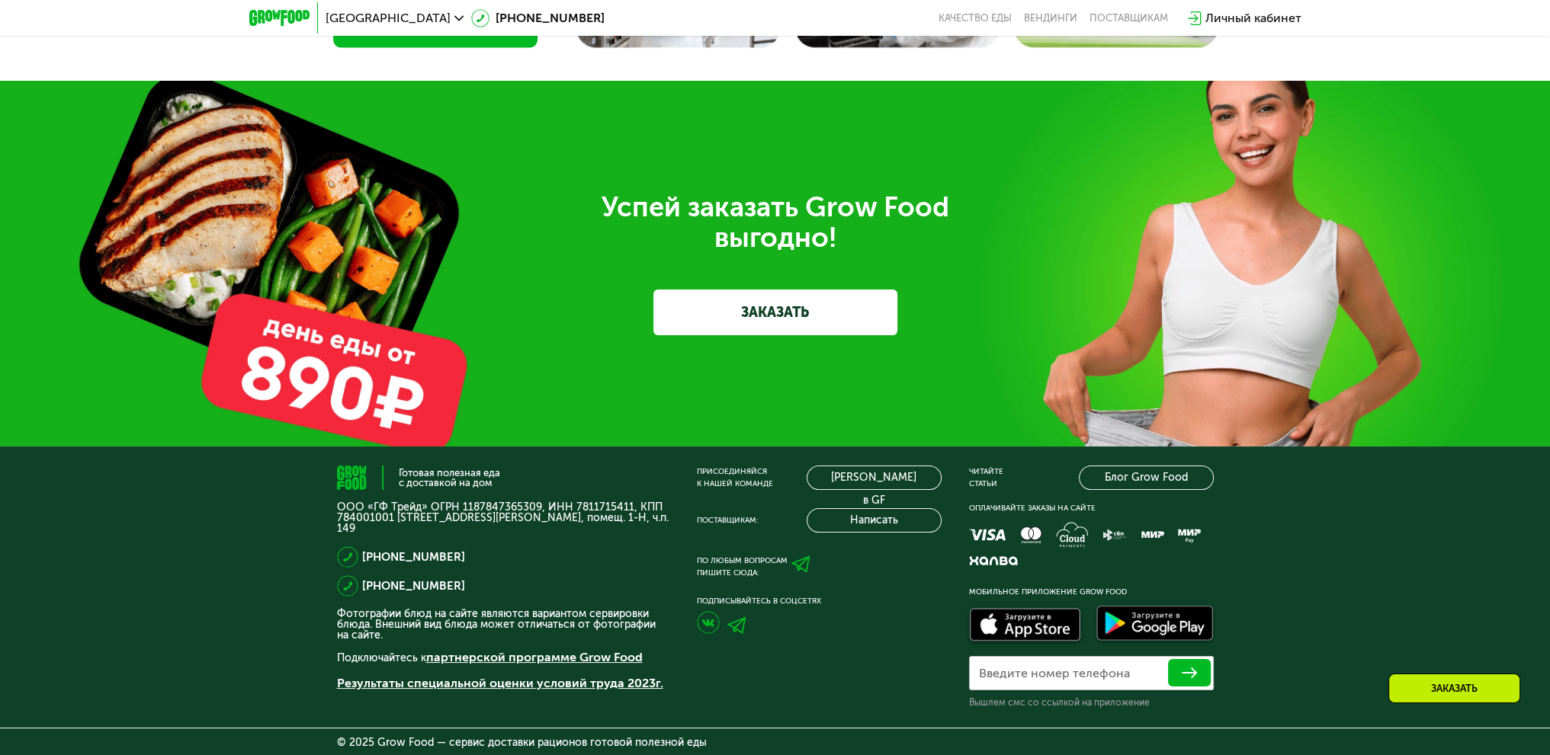
scroll to position [3951, 0]
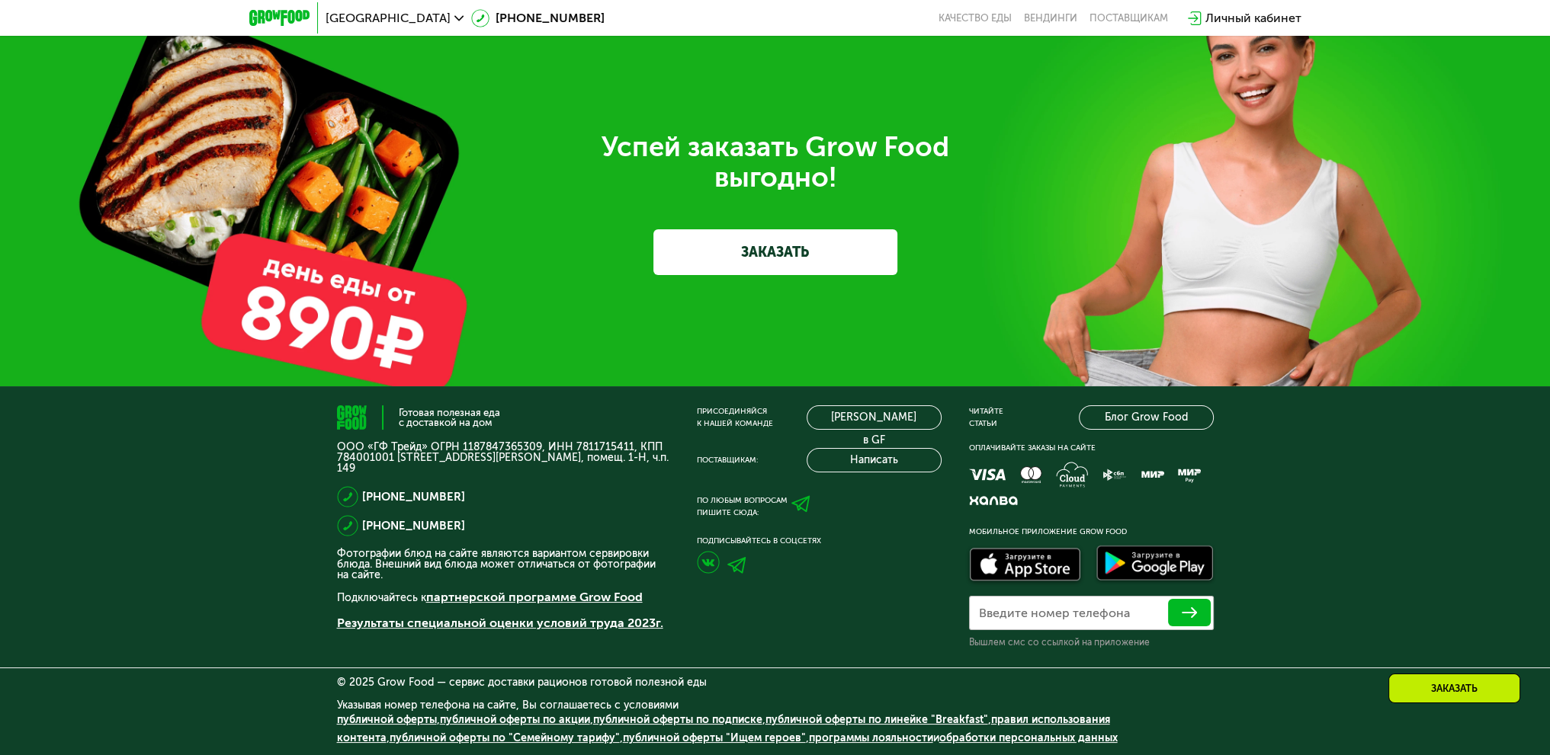
drag, startPoint x: 213, startPoint y: 299, endPoint x: 428, endPoint y: 344, distance: 218.9
click at [428, 344] on div "Успей заказать Grow Food выгодно! ЗАКАЗАТЬ" at bounding box center [775, 204] width 1550 height 366
